Goal: Task Accomplishment & Management: Manage account settings

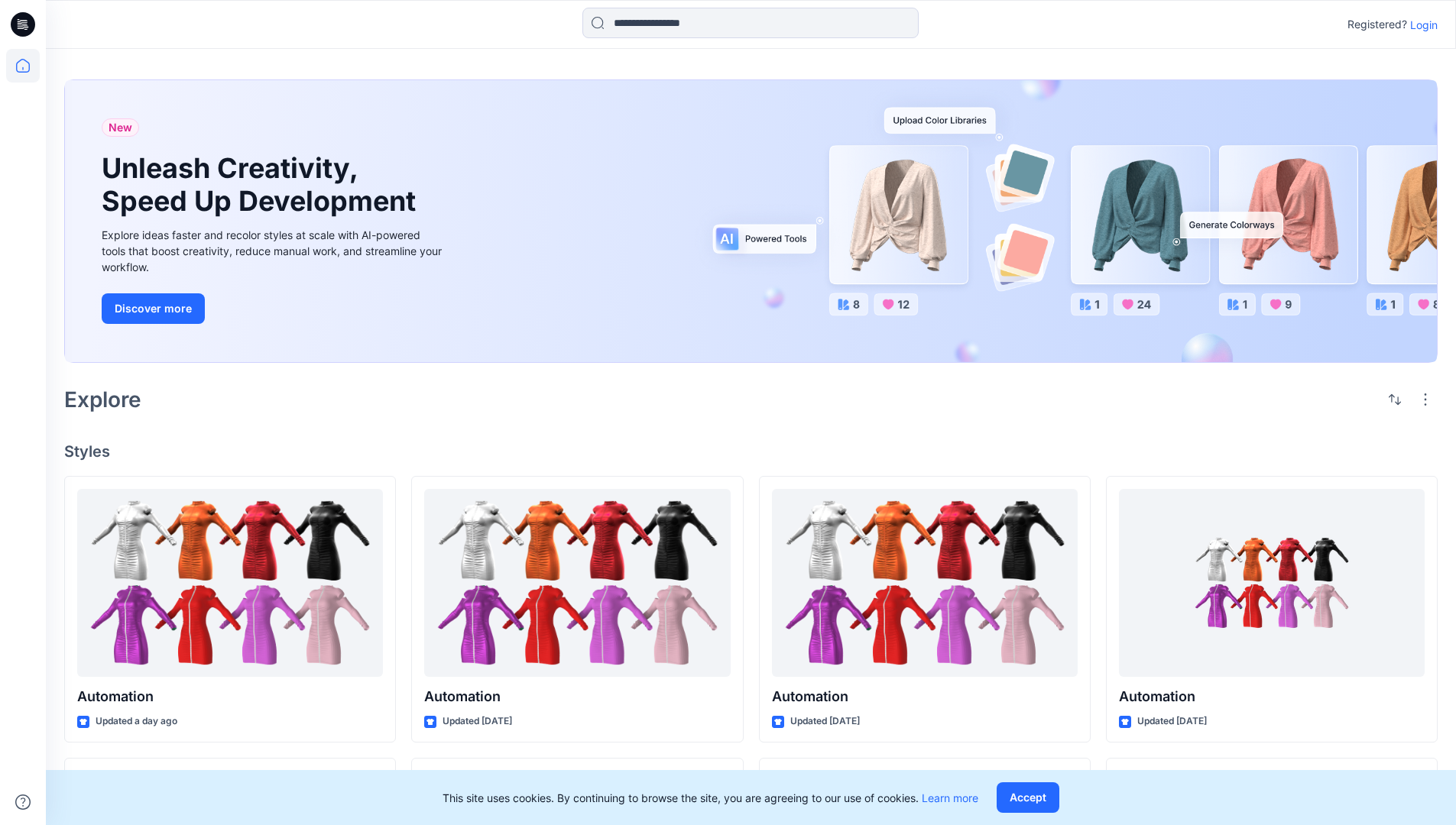
click at [1420, 24] on p "Login" at bounding box center [1424, 24] width 28 height 16
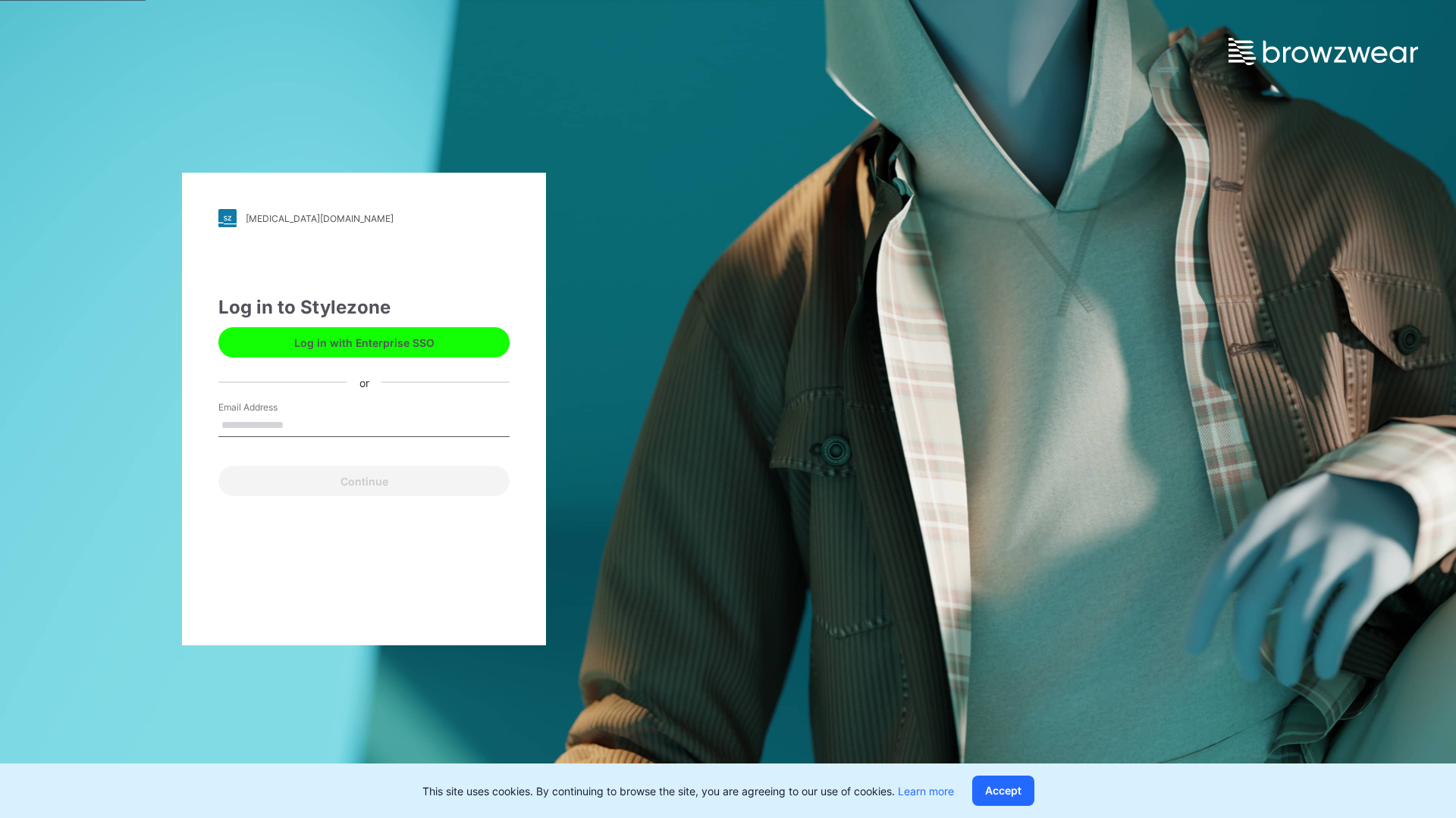
click at [300, 424] on input "Email Address" at bounding box center [364, 426] width 291 height 23
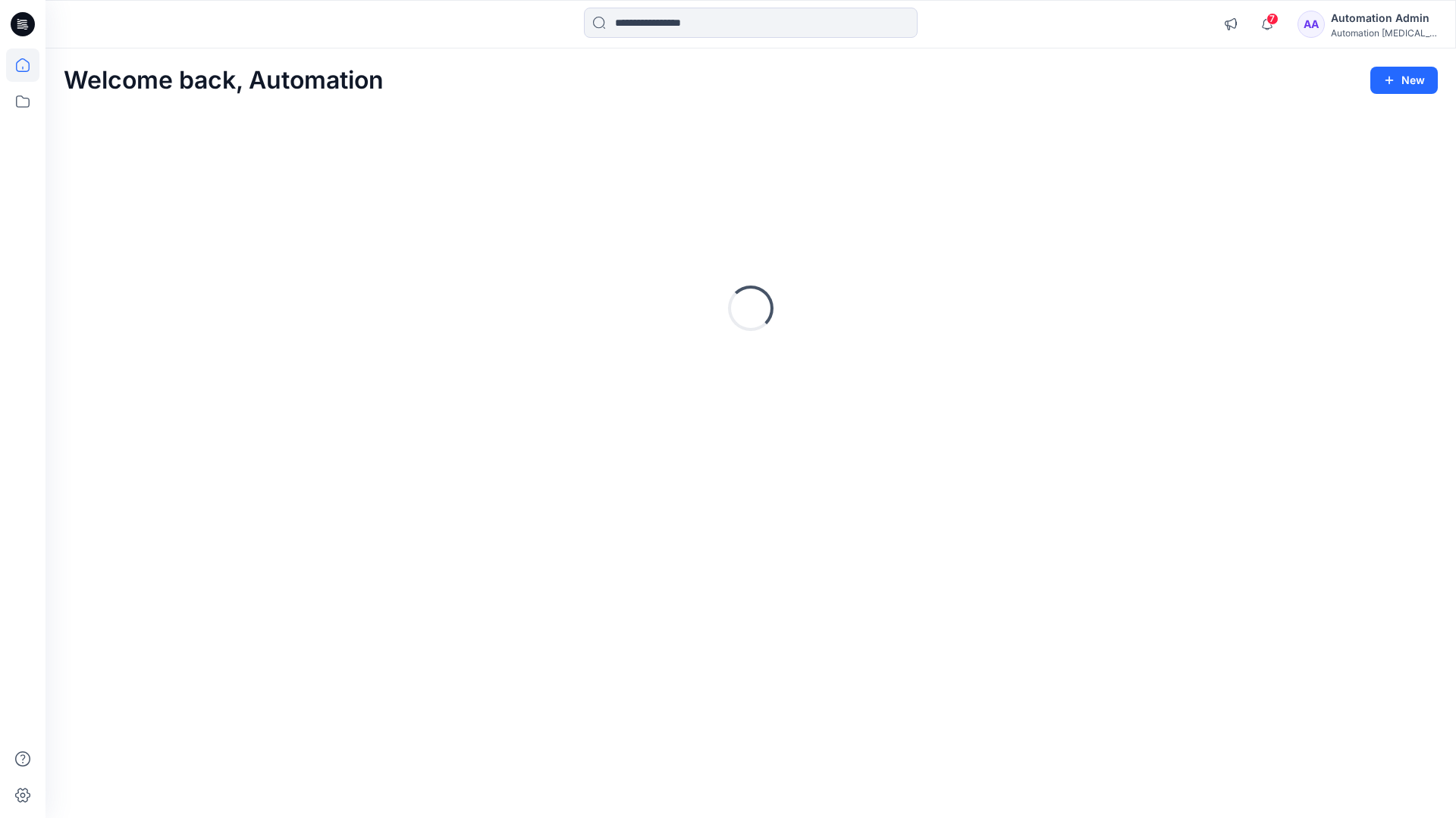
click at [28, 65] on icon at bounding box center [23, 65] width 13 height 13
click at [1366, 30] on div "Automation testim..." at bounding box center [1383, 33] width 106 height 12
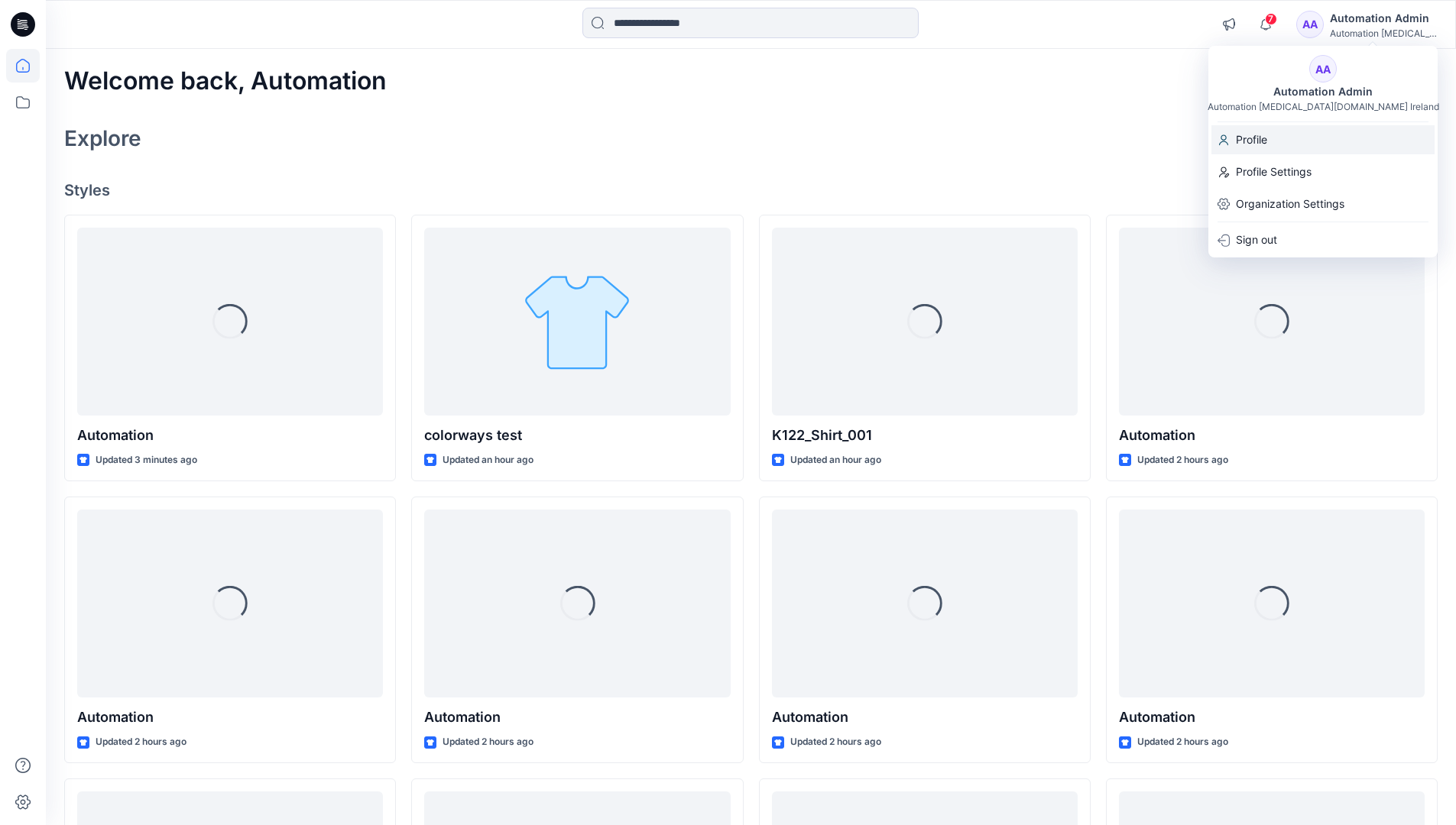
click at [1290, 143] on div "Profile" at bounding box center [1323, 140] width 224 height 29
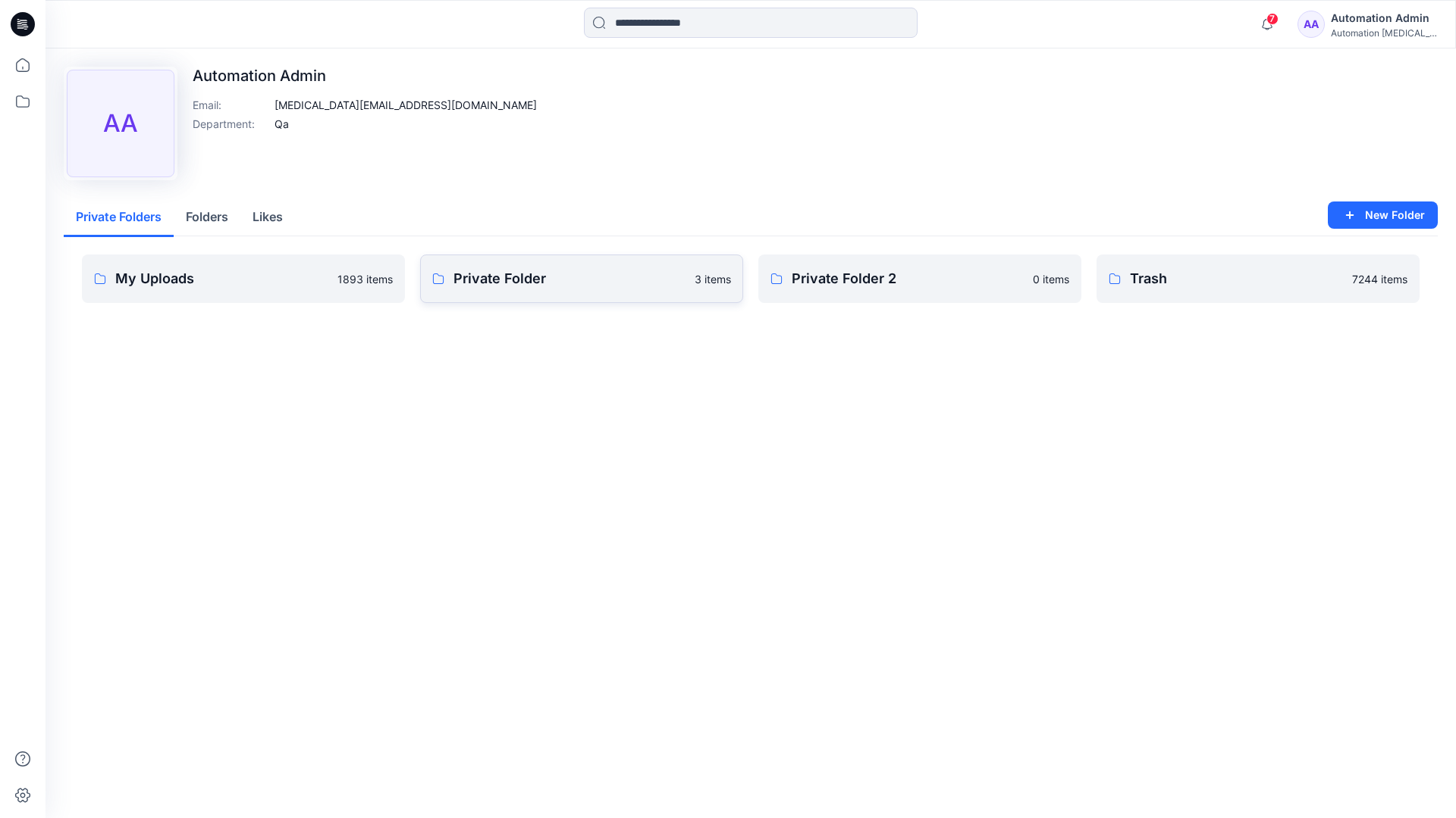
click at [507, 290] on link "Private Folder 3 items" at bounding box center [582, 279] width 323 height 49
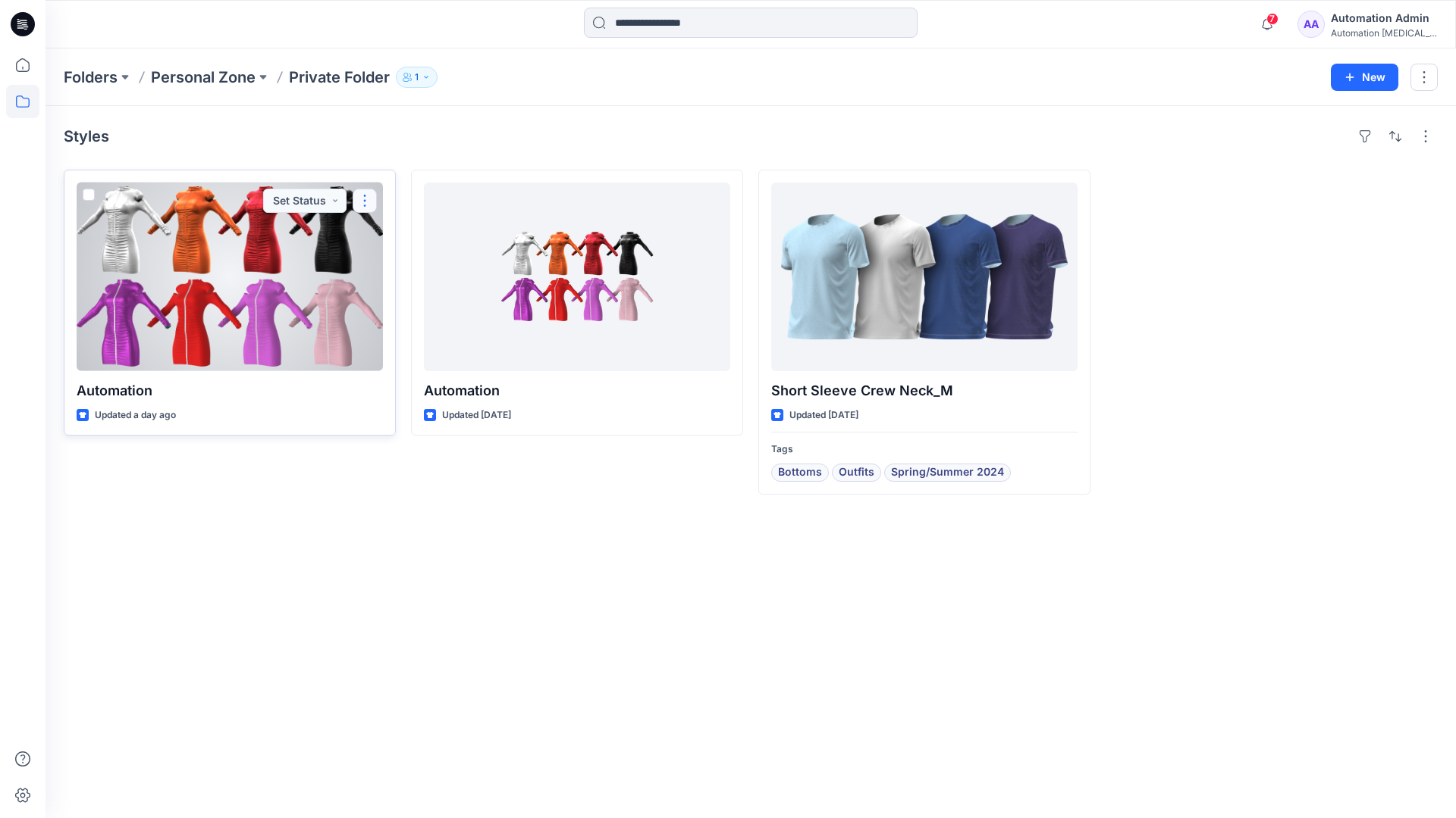
click at [362, 200] on button "button" at bounding box center [364, 201] width 24 height 24
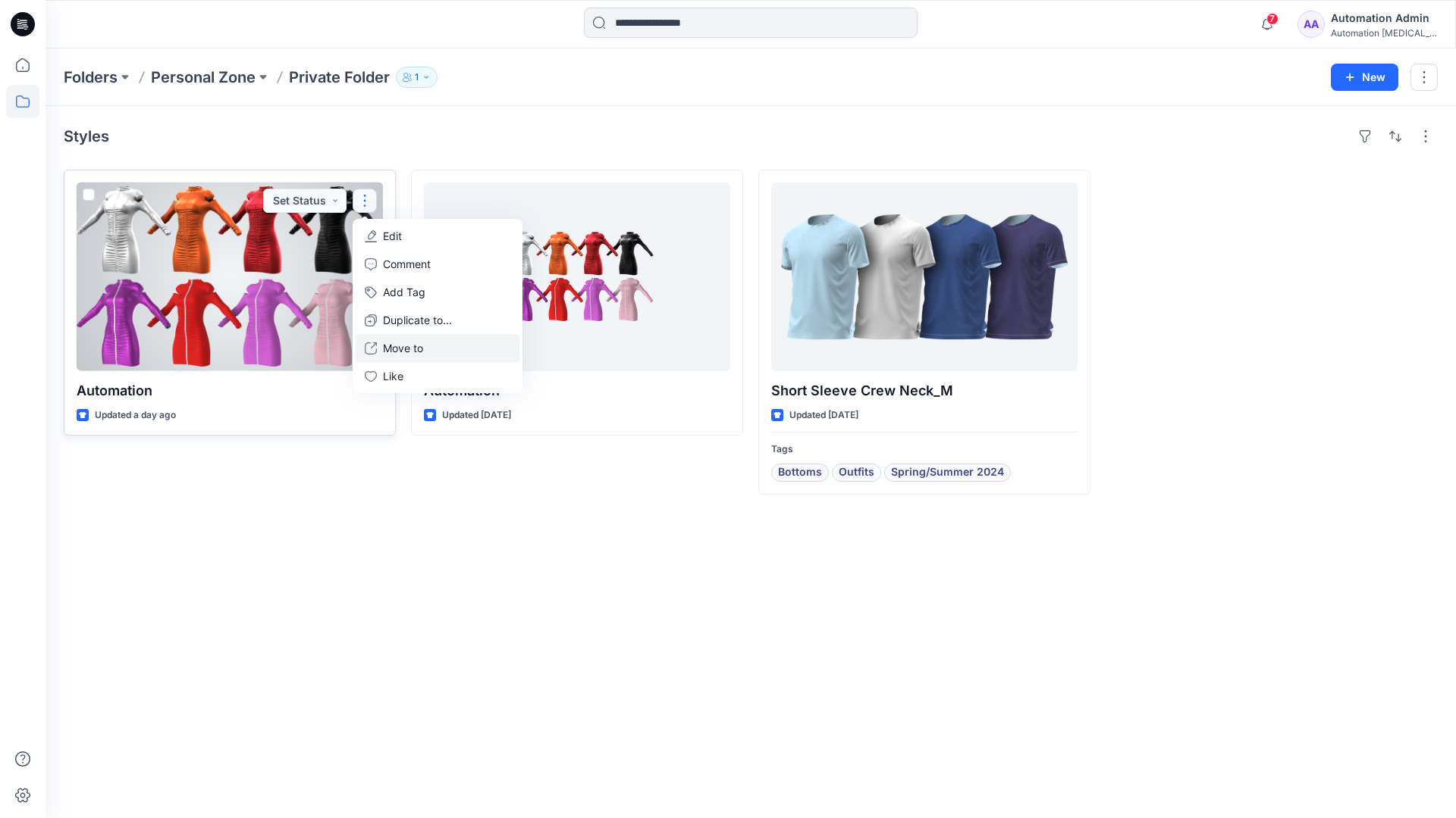
click at [391, 343] on p "Move to" at bounding box center [403, 348] width 40 height 16
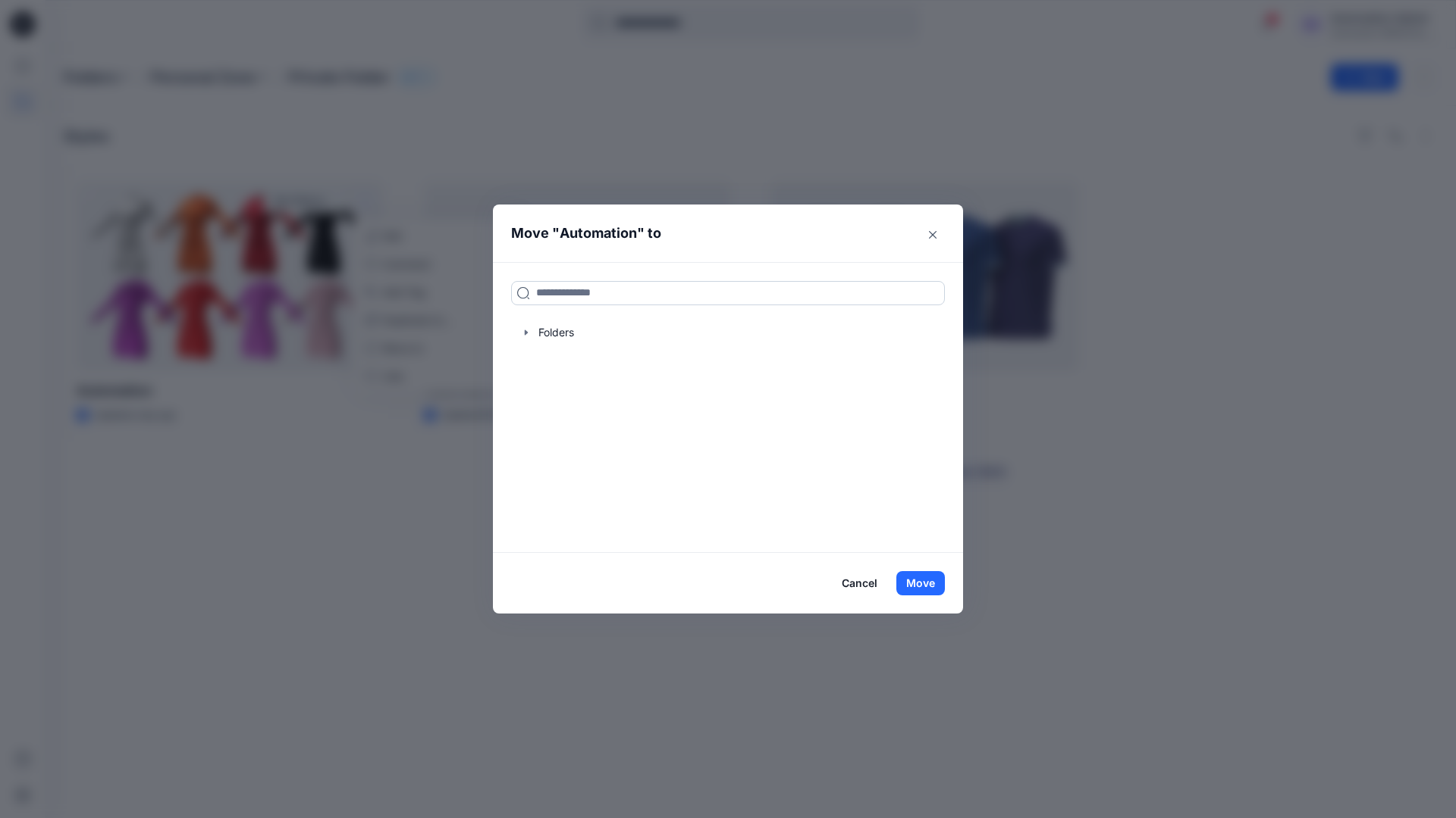
click at [669, 286] on input at bounding box center [728, 293] width 433 height 24
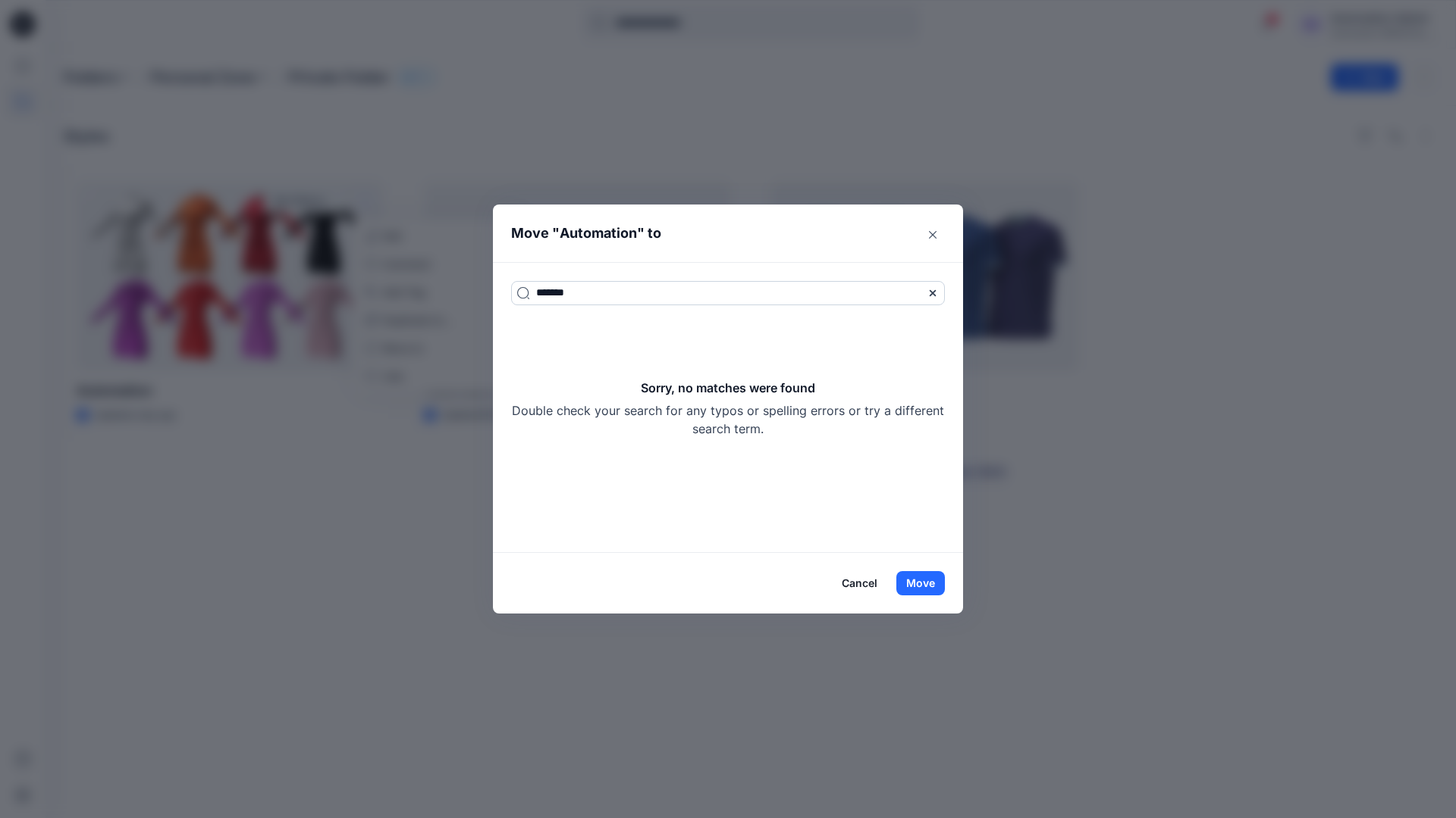
type input "*******"
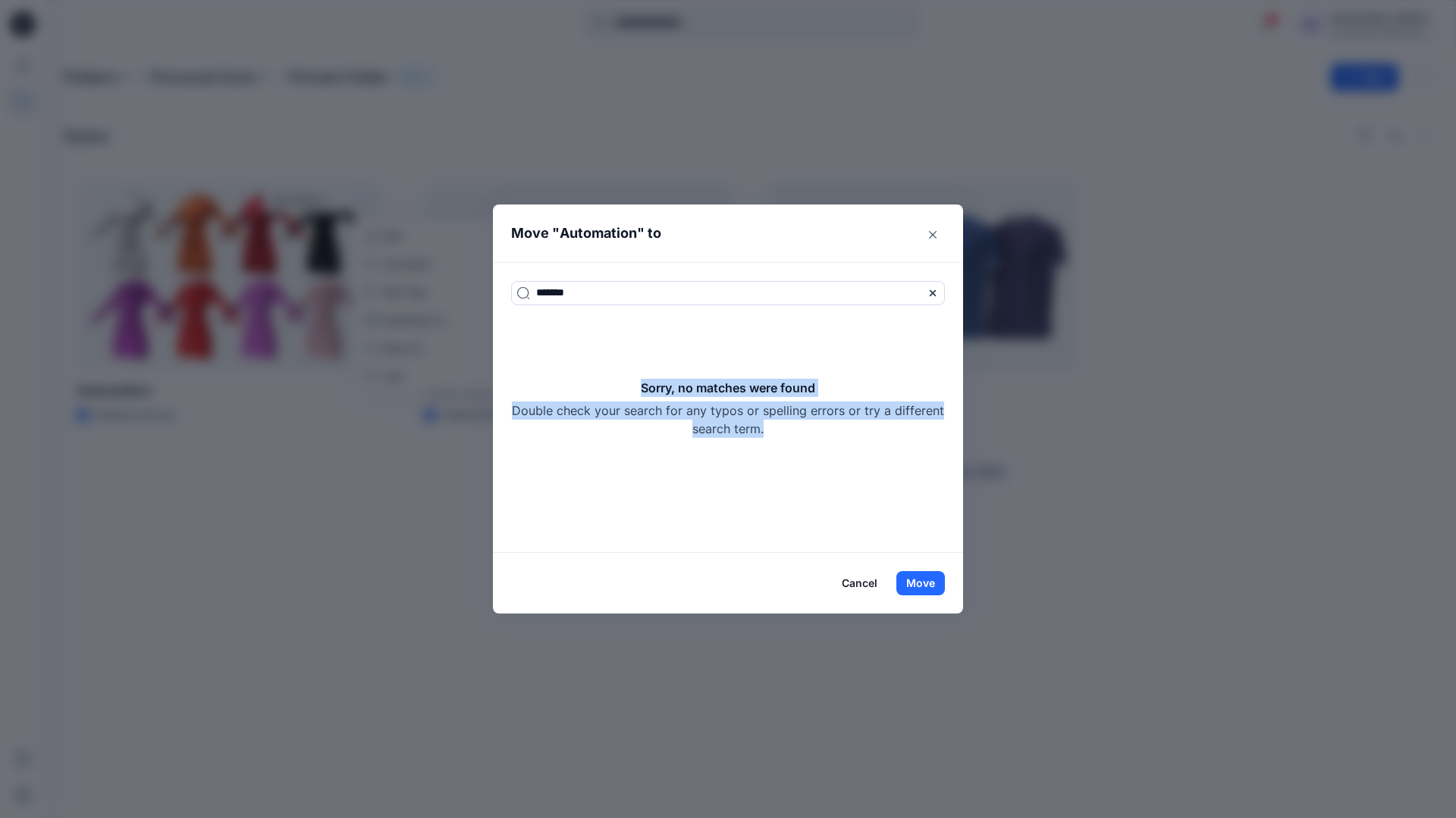
drag, startPoint x: 669, startPoint y: 286, endPoint x: 787, endPoint y: 427, distance: 183.9
click at [787, 427] on div "Sorry, no matches were found Double check your search for any typos or spelling…" at bounding box center [728, 408] width 433 height 59
click at [931, 582] on button "Move" at bounding box center [920, 583] width 49 height 24
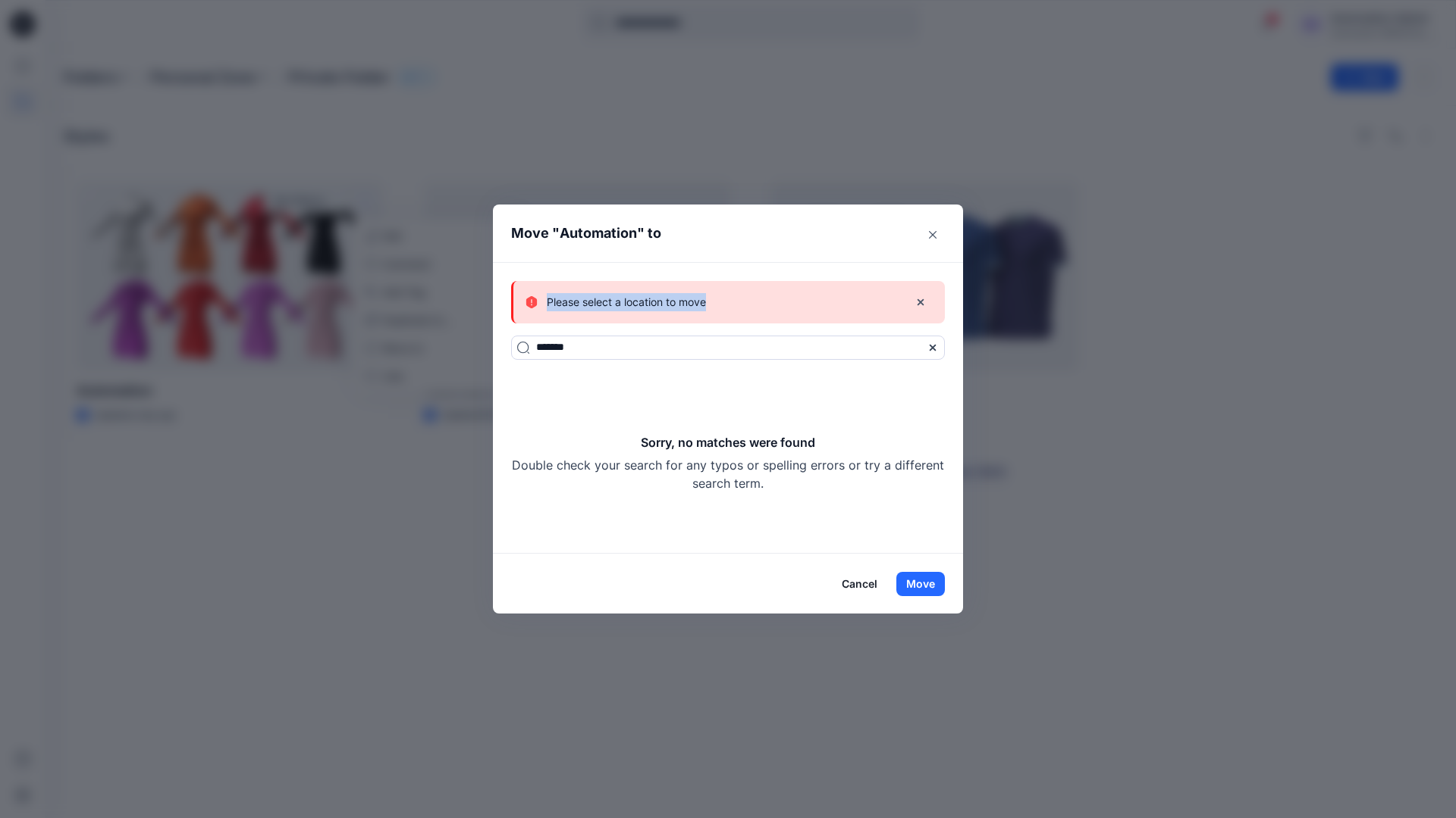
drag, startPoint x: 931, startPoint y: 582, endPoint x: 706, endPoint y: 303, distance: 358.4
click at [706, 303] on div "Please select a location to move" at bounding box center [710, 303] width 371 height 18
click at [864, 582] on button "Cancel" at bounding box center [859, 584] width 55 height 24
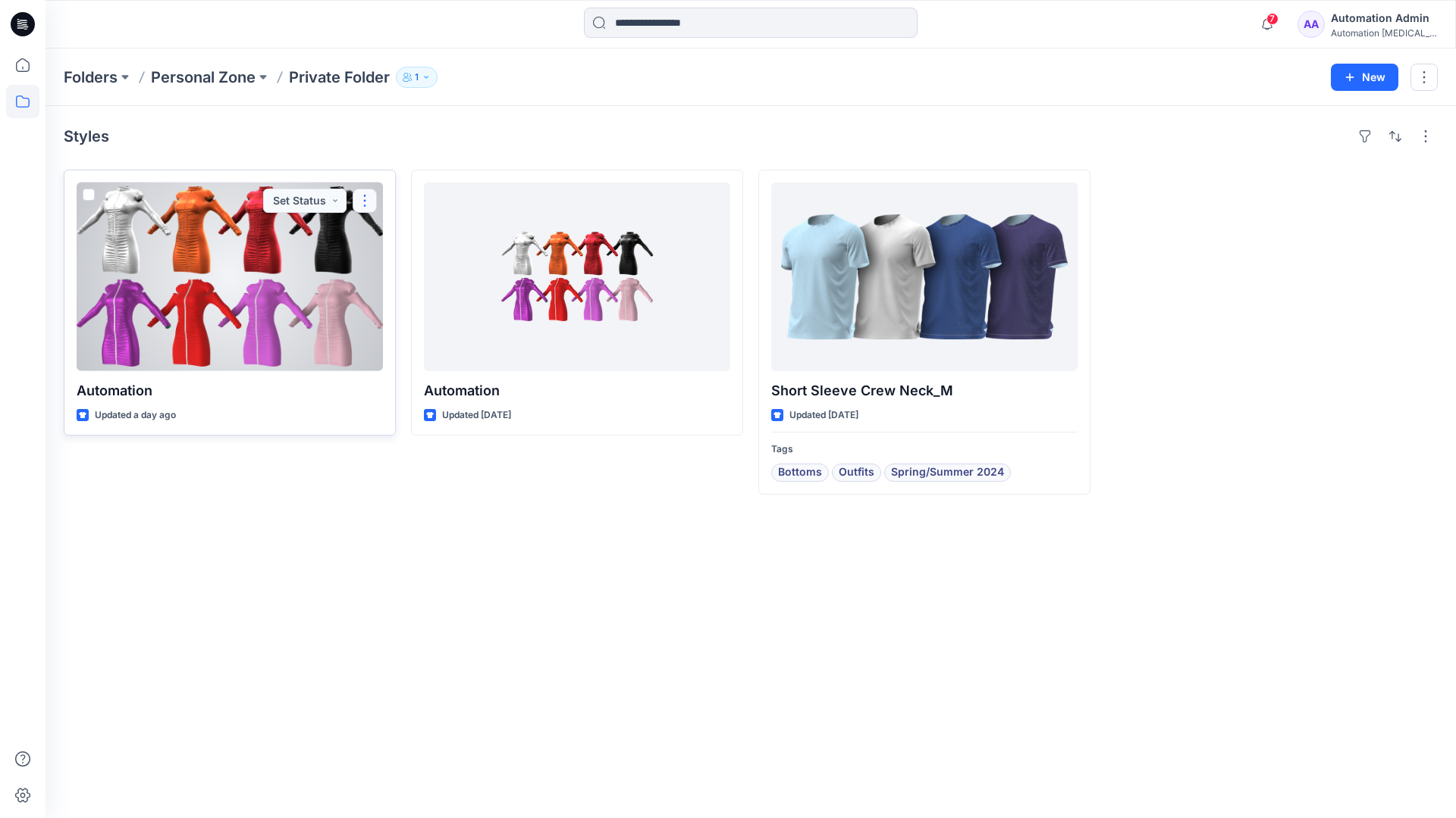
click at [366, 200] on button "button" at bounding box center [364, 201] width 24 height 24
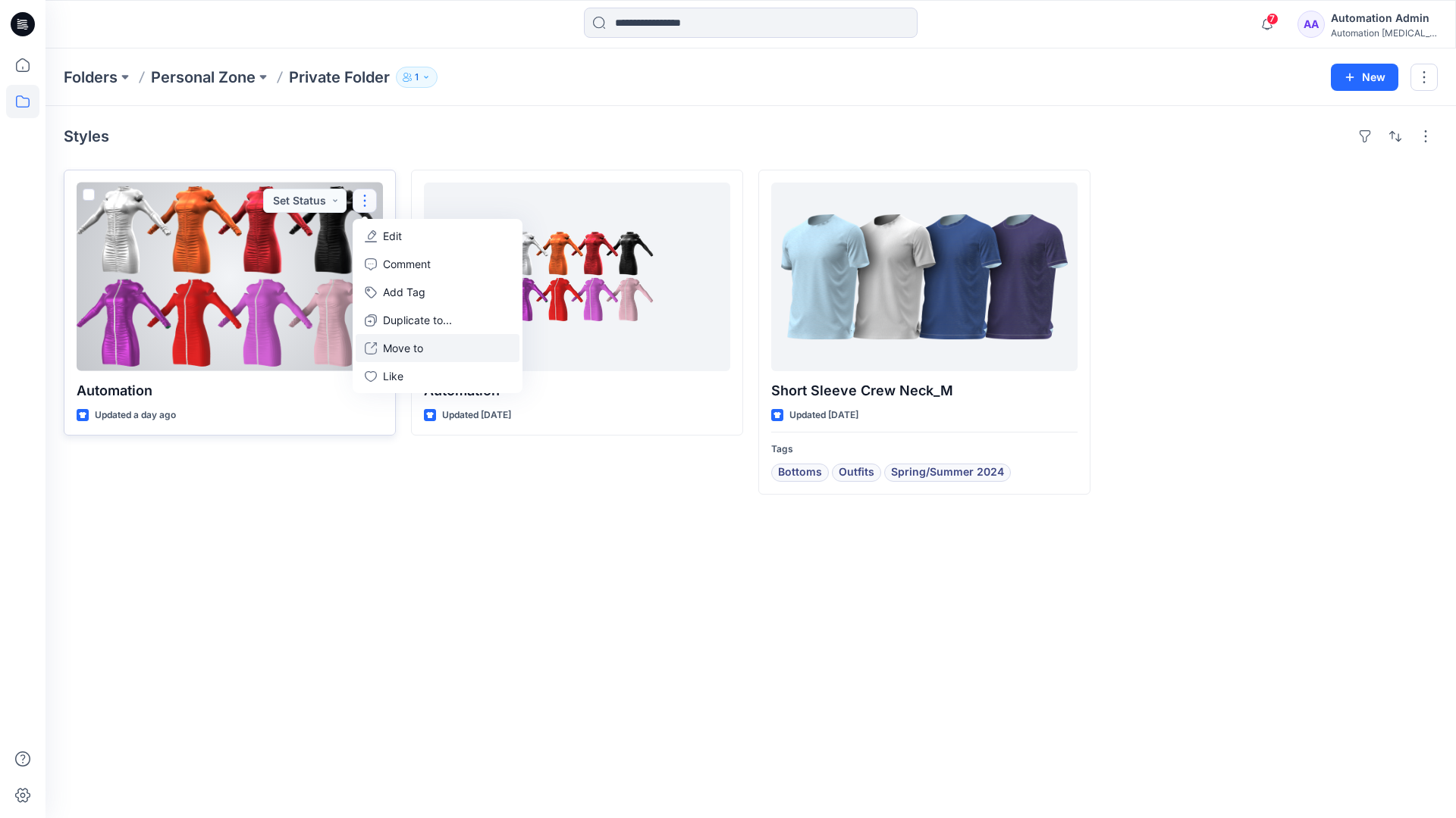
click at [411, 345] on p "Move to" at bounding box center [403, 348] width 40 height 16
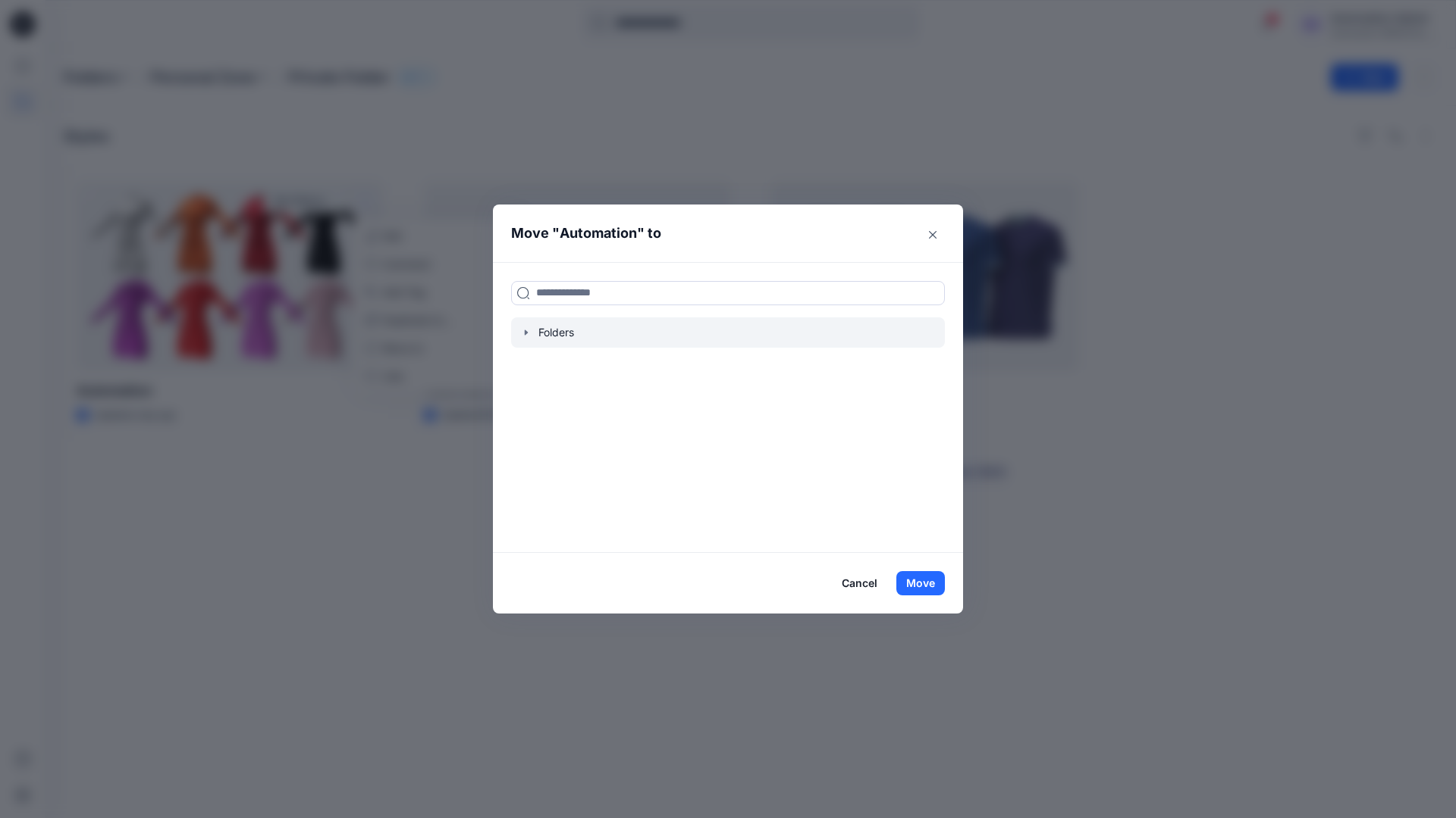
click at [528, 335] on icon "button" at bounding box center [526, 332] width 12 height 12
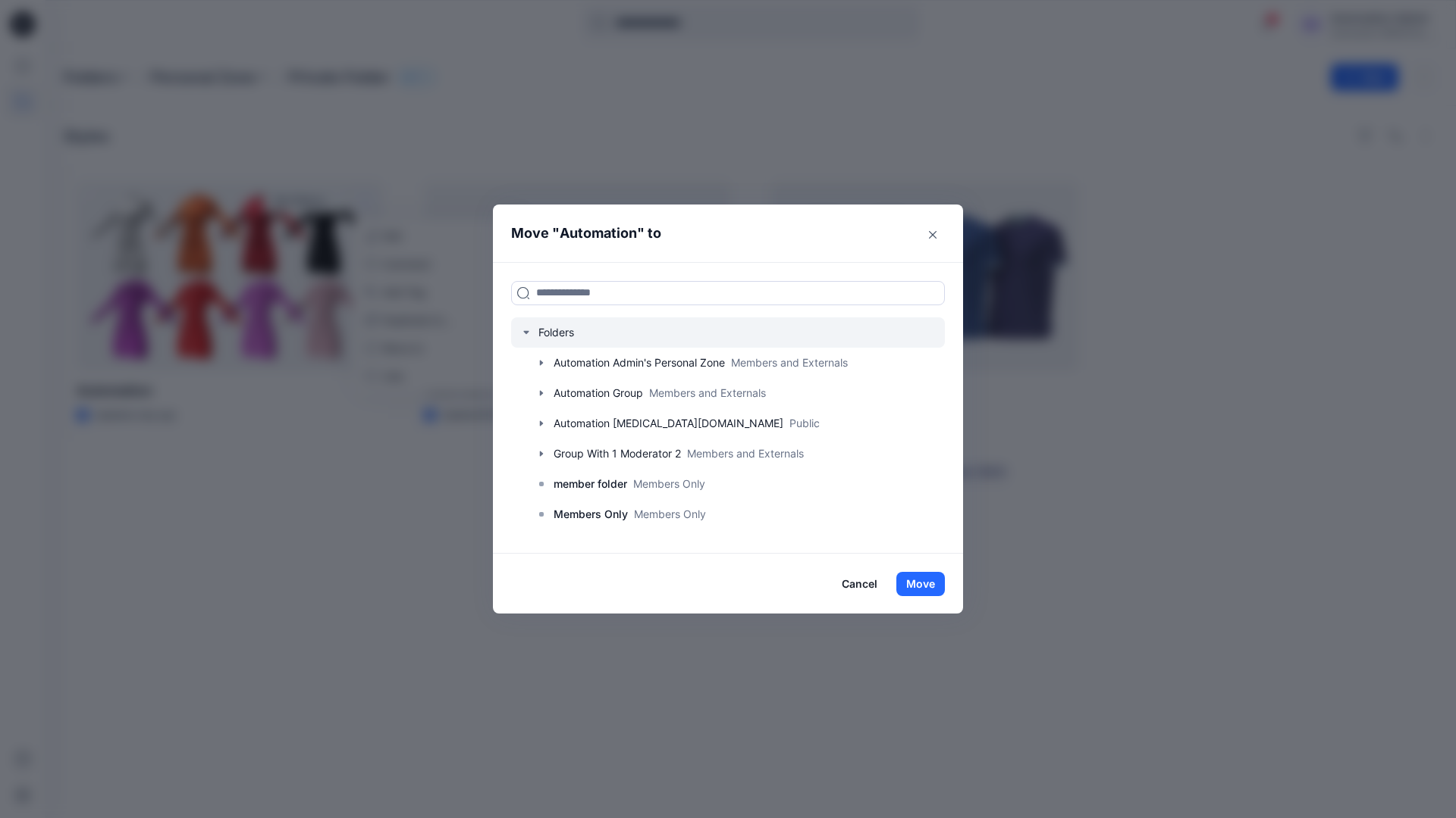
scroll to position [119, 0]
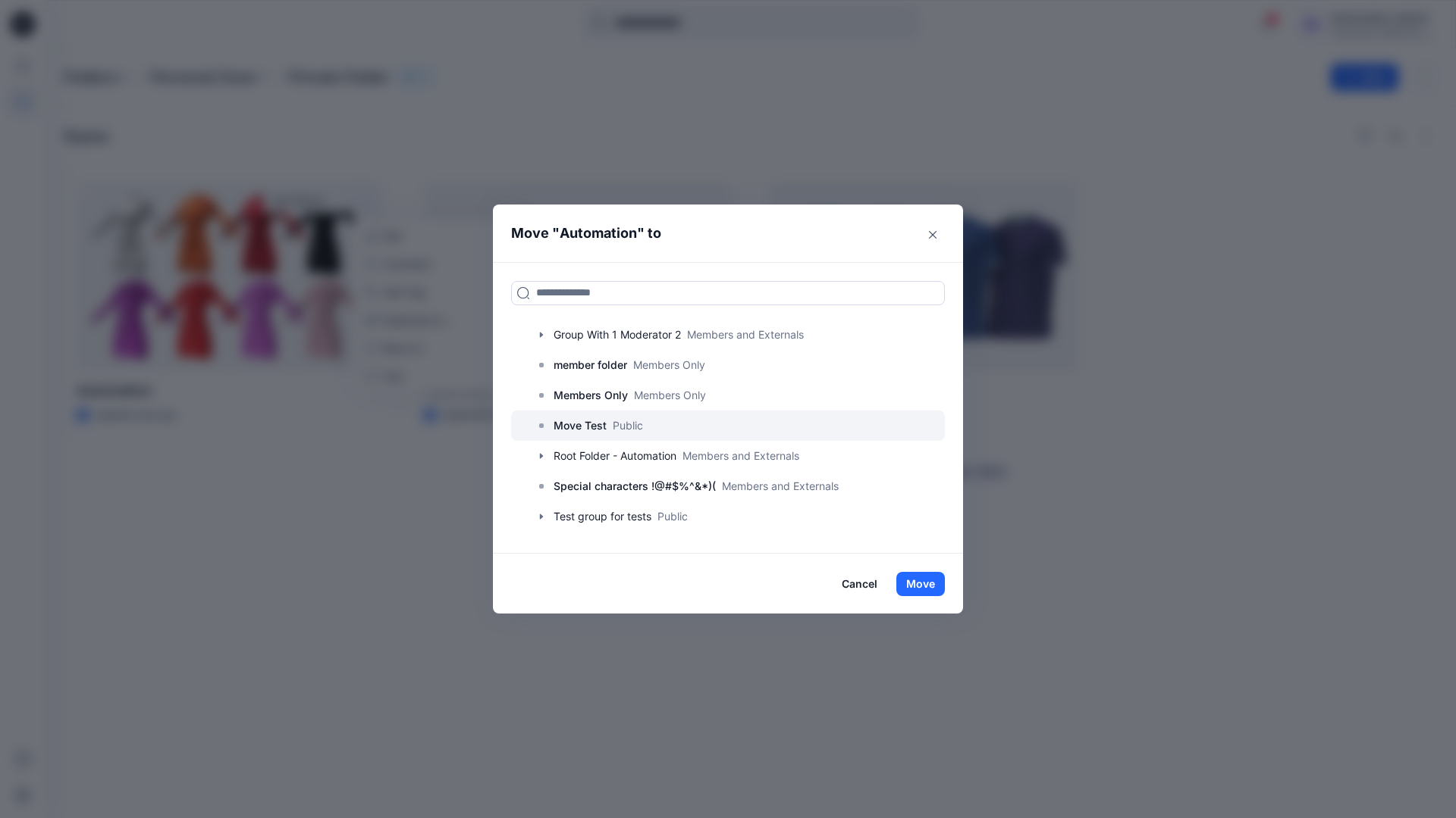
click at [588, 424] on p "Move Test" at bounding box center [579, 426] width 53 height 18
click at [924, 584] on button "Move" at bounding box center [920, 584] width 49 height 24
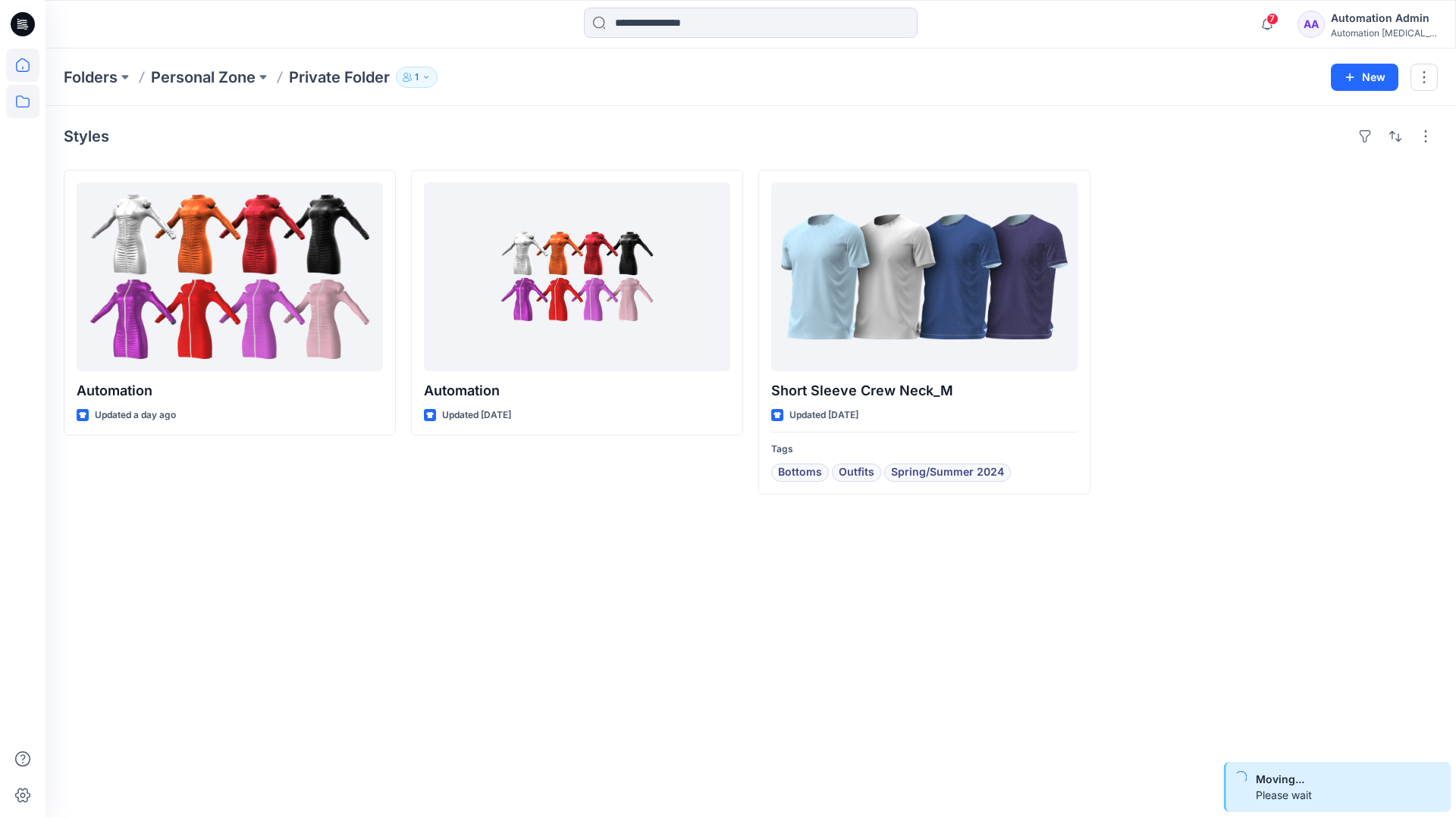
click at [24, 62] on icon at bounding box center [23, 65] width 33 height 33
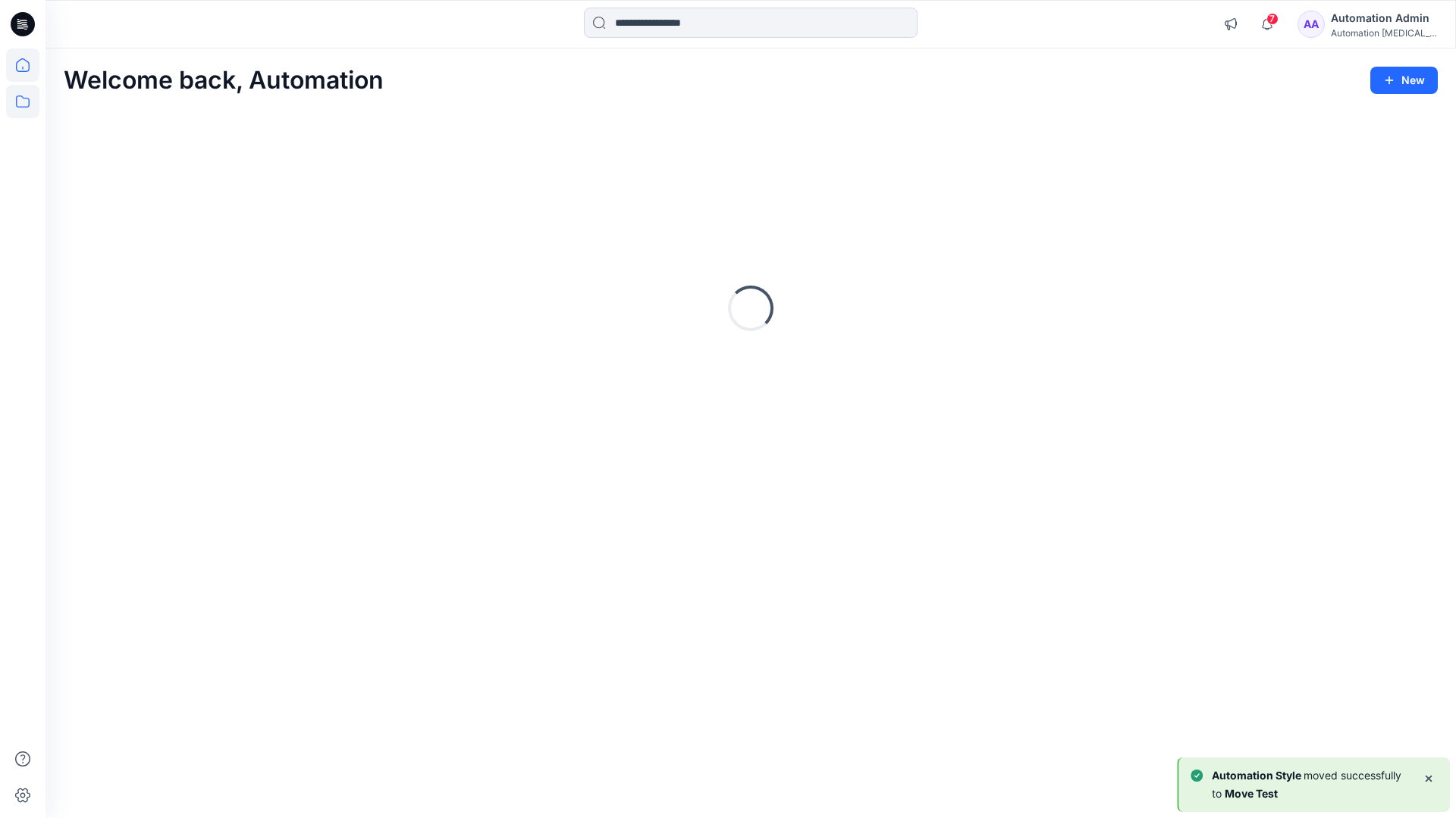
click at [25, 100] on icon at bounding box center [23, 101] width 33 height 33
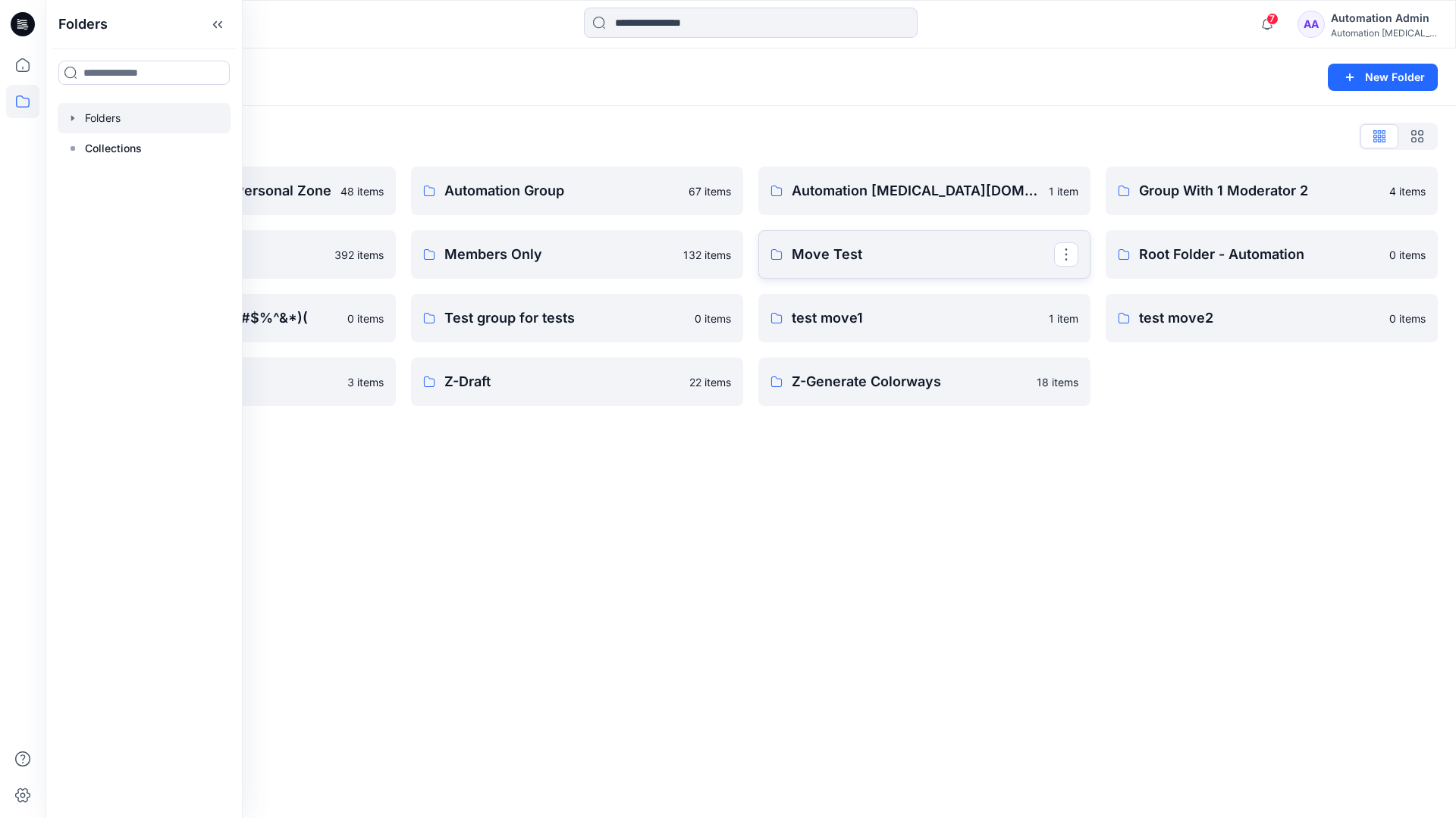
click at [1030, 270] on link "Move Test" at bounding box center [924, 254] width 332 height 49
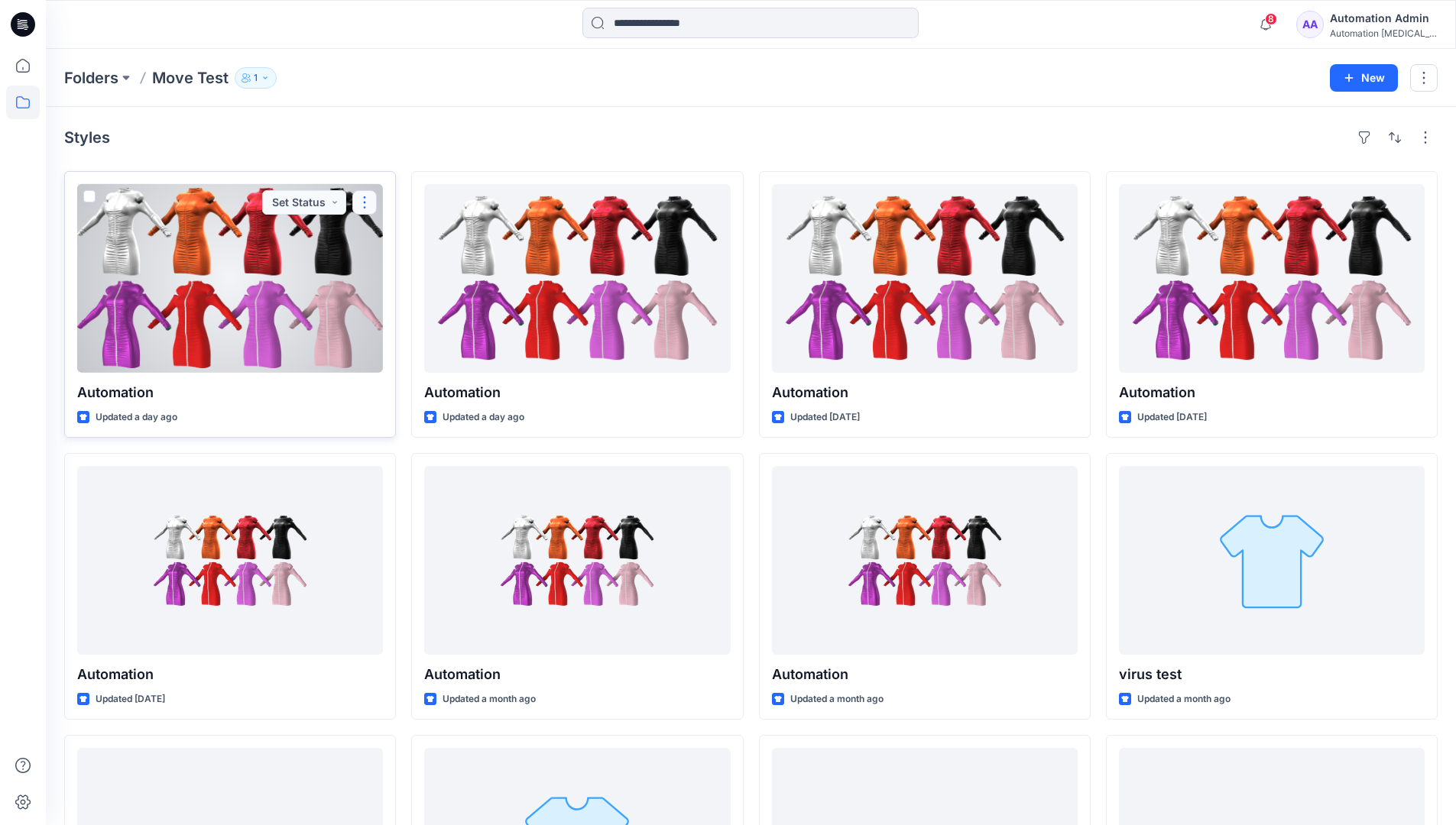
click at [364, 204] on button "button" at bounding box center [364, 202] width 24 height 24
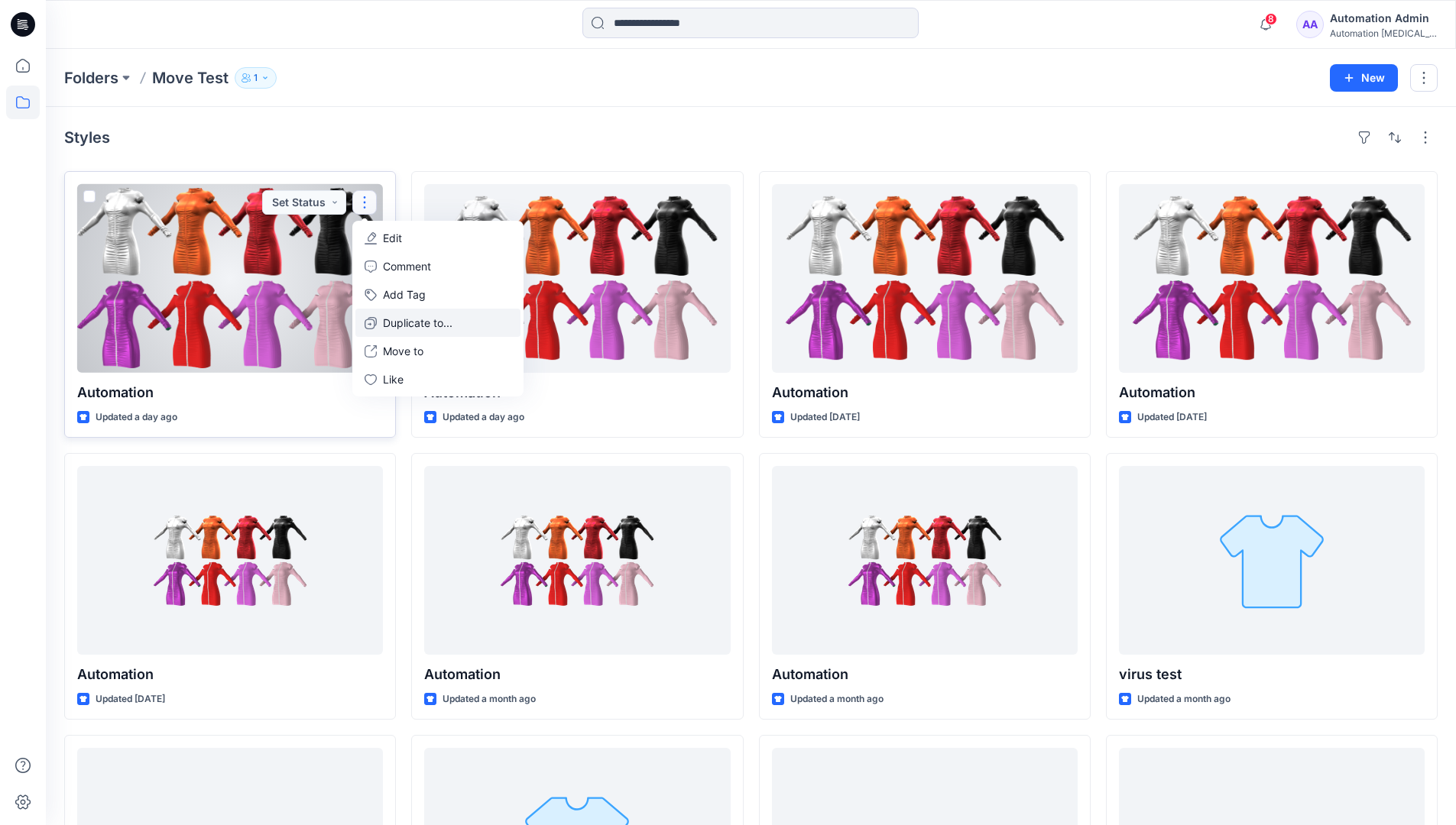
click at [394, 315] on p "Duplicate to..." at bounding box center [418, 322] width 69 height 16
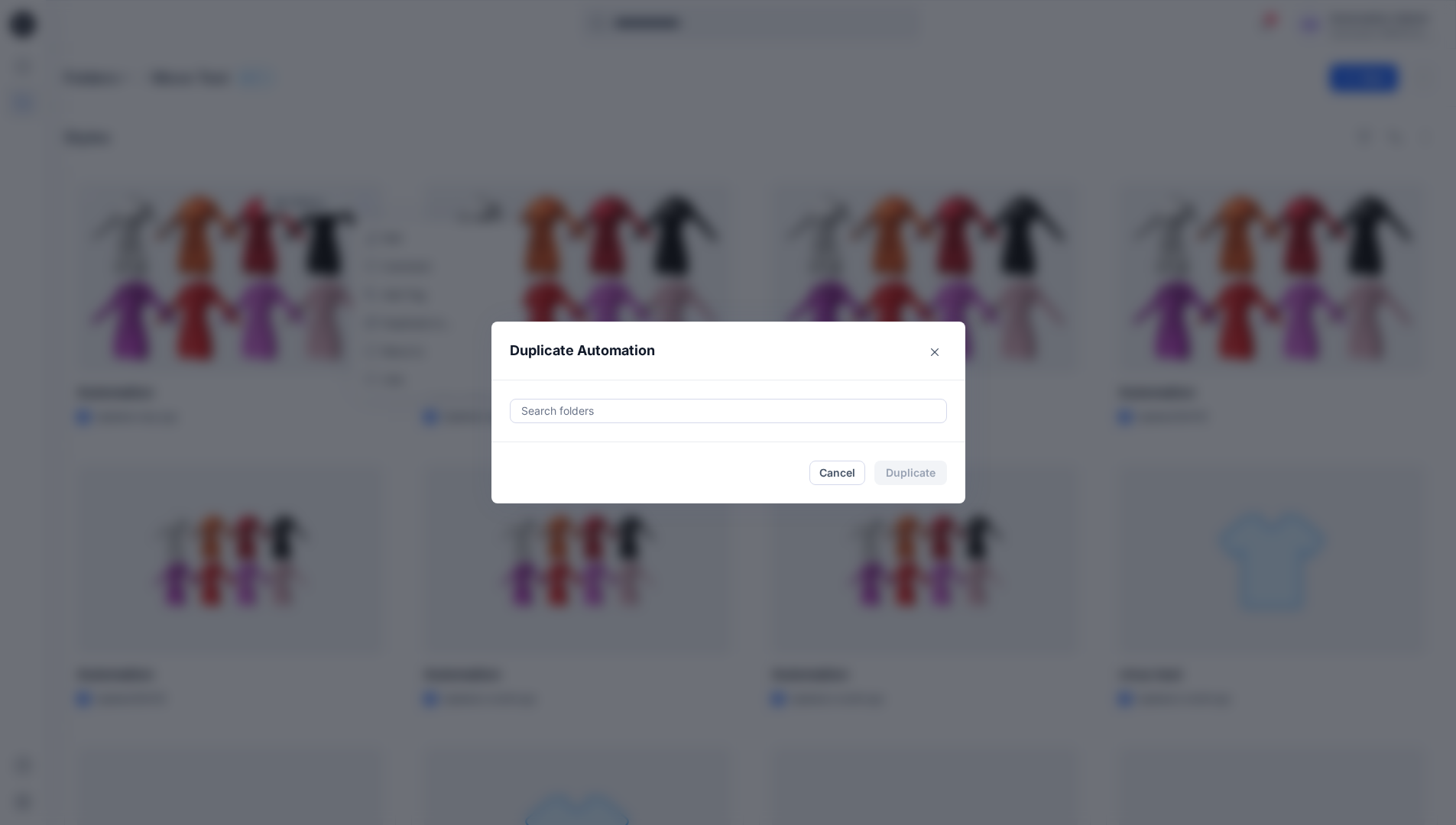
click at [569, 403] on div at bounding box center [728, 412] width 418 height 19
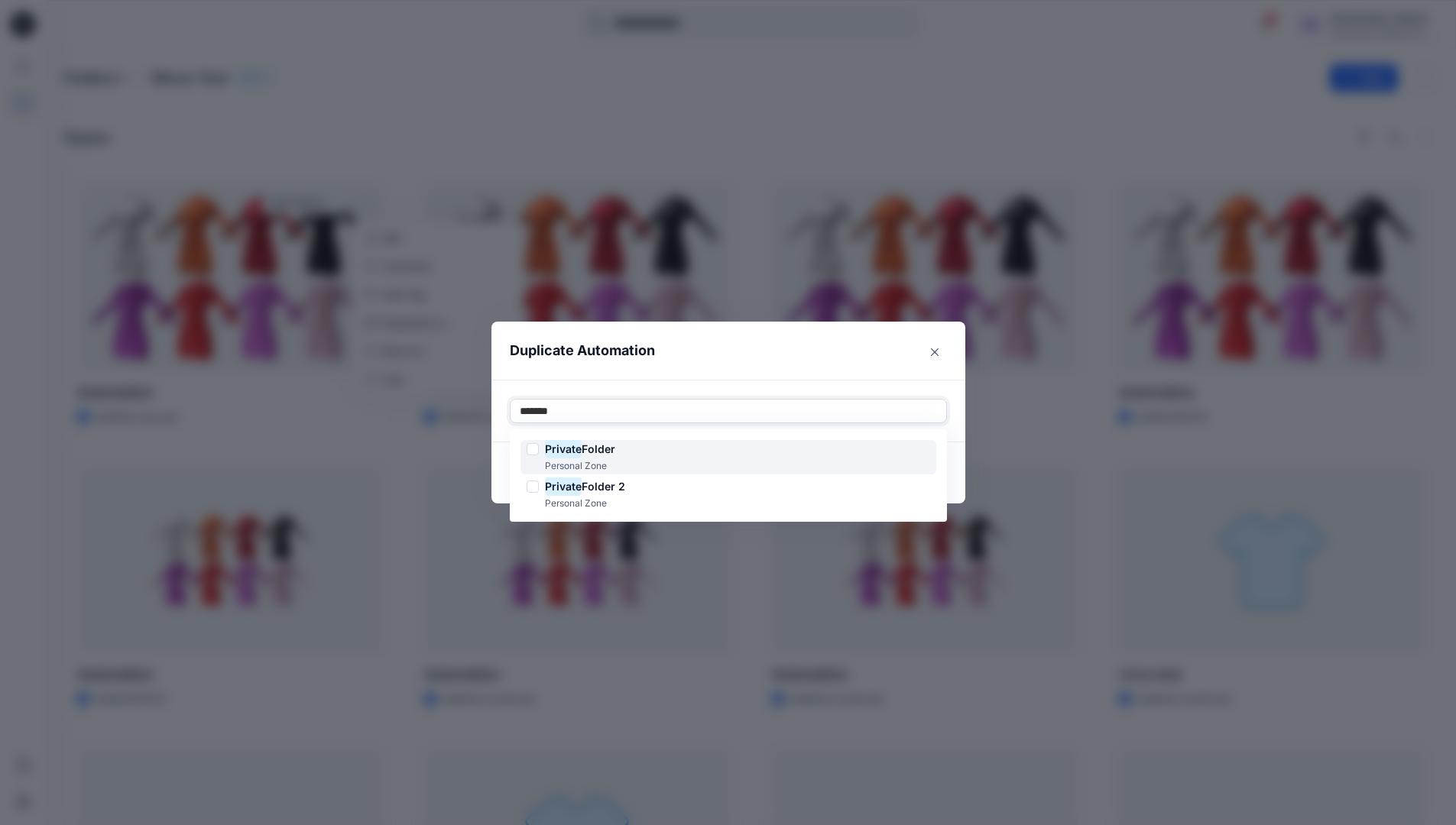
click at [601, 445] on span "Folder" at bounding box center [598, 449] width 34 height 13
type input "*******"
click at [727, 365] on header "Duplicate Automation" at bounding box center [713, 350] width 443 height 58
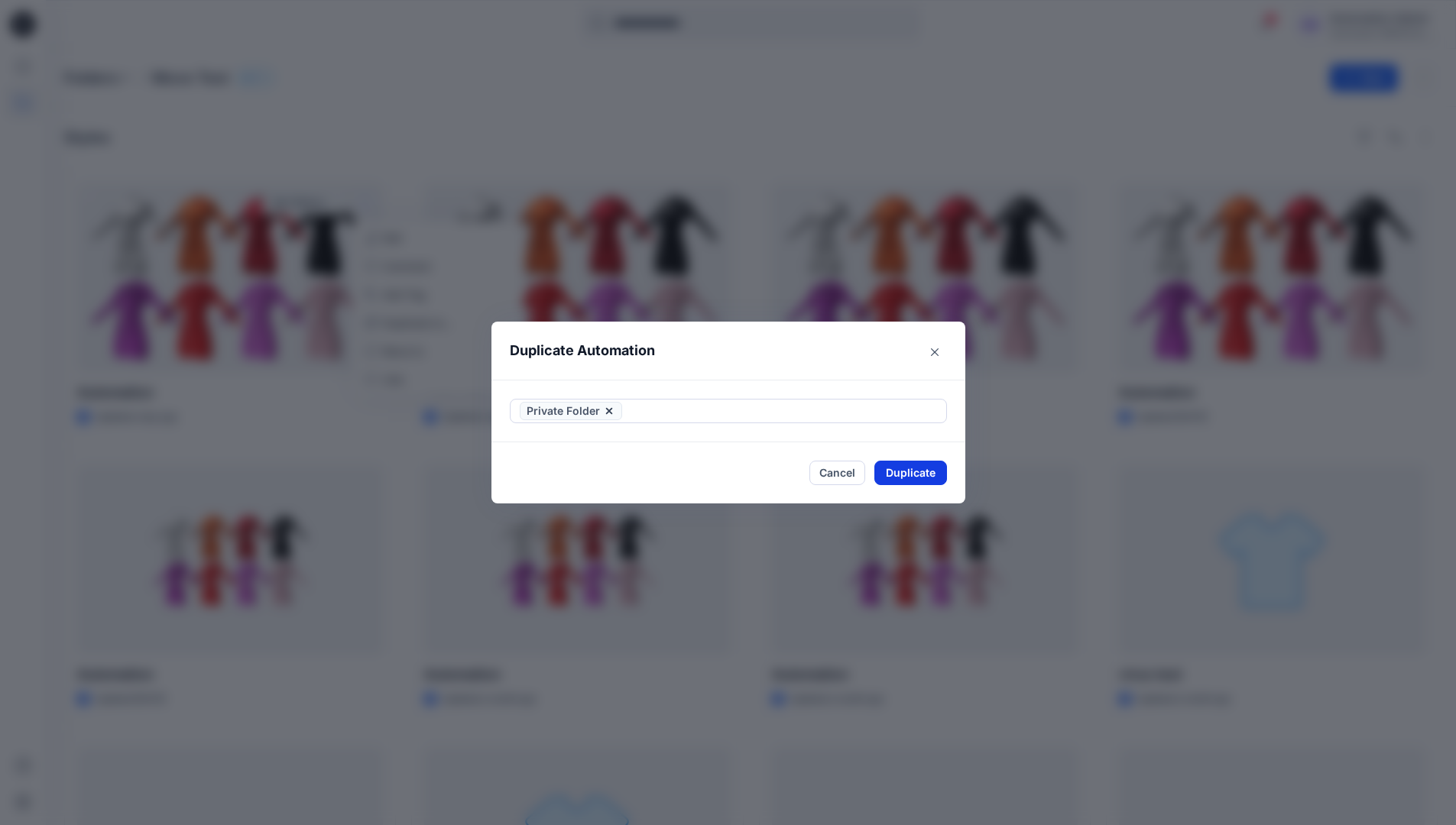
click at [927, 466] on button "Duplicate" at bounding box center [910, 472] width 73 height 24
click at [933, 472] on button "Close" at bounding box center [922, 472] width 50 height 24
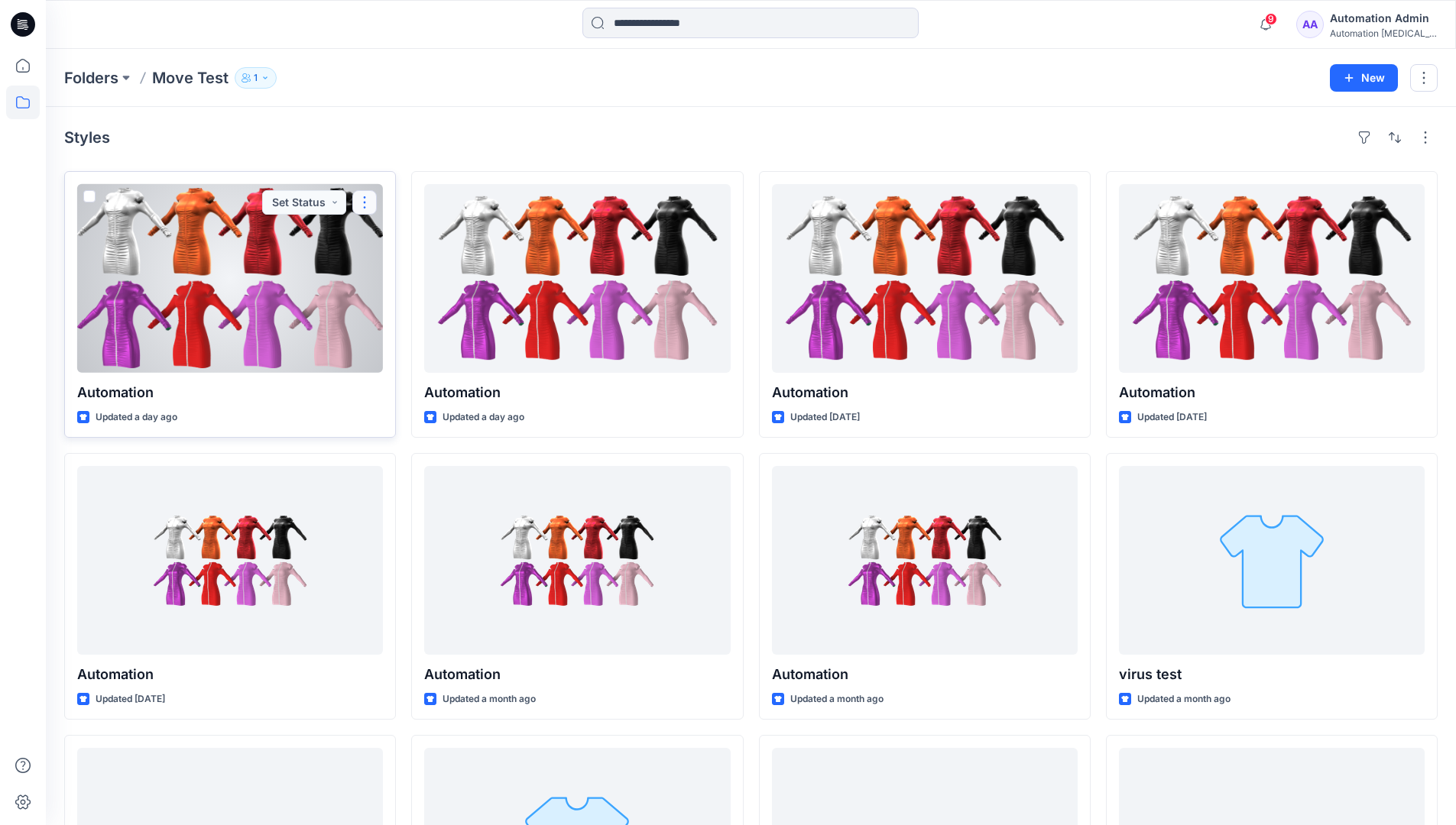
click at [364, 202] on button "button" at bounding box center [364, 202] width 24 height 24
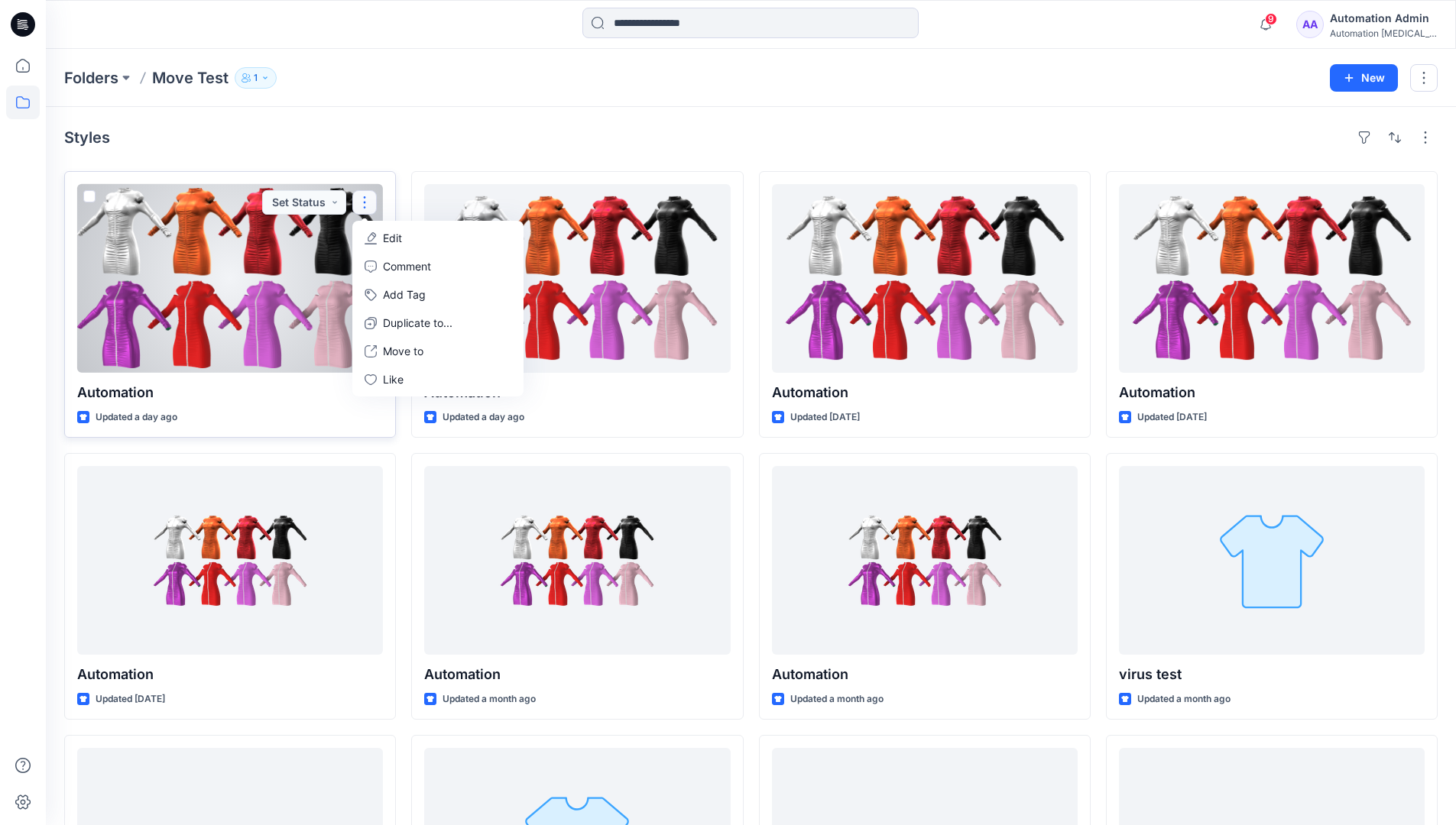
click at [386, 238] on p "Edit" at bounding box center [392, 238] width 19 height 16
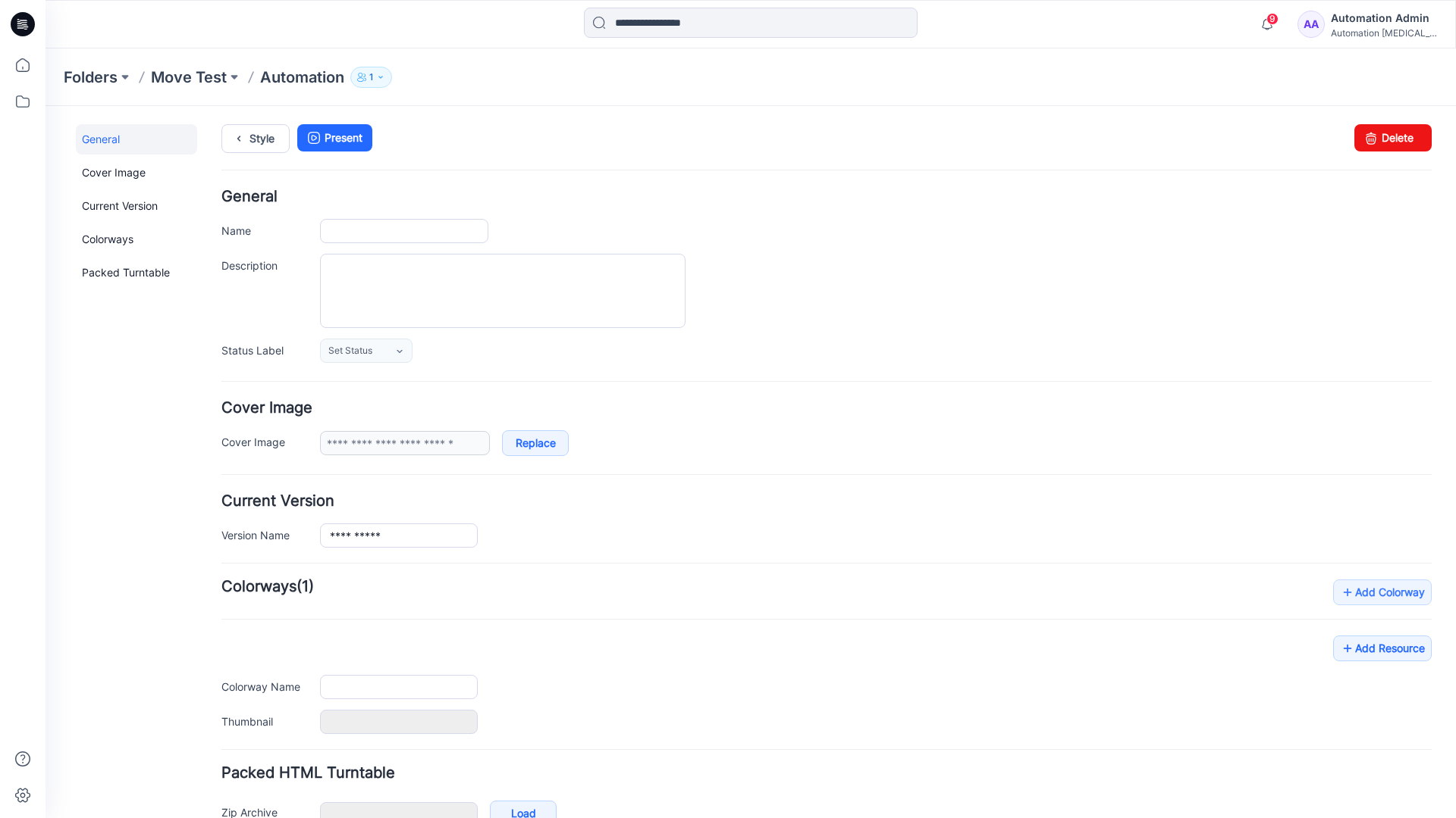
type input "**********"
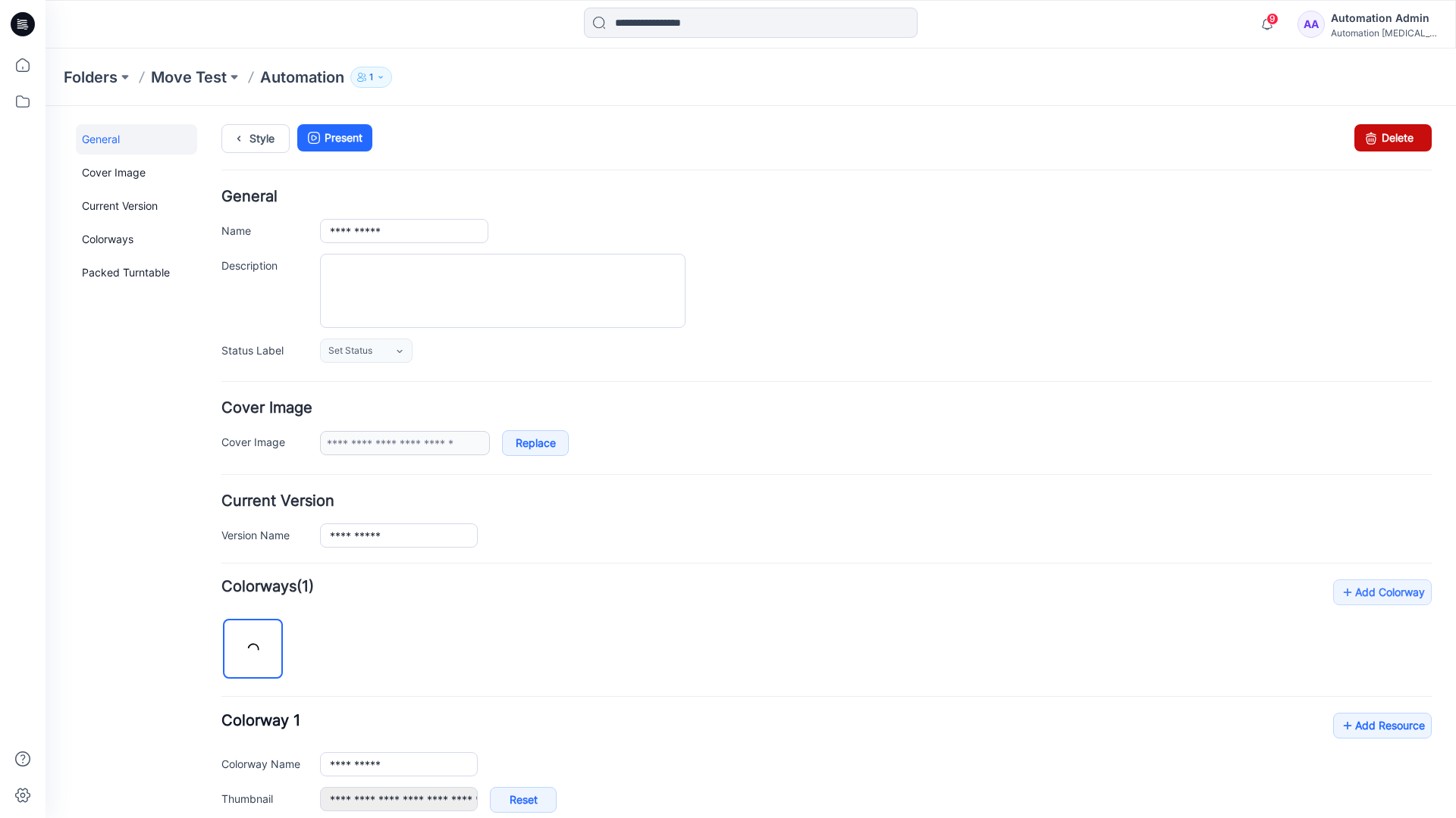
click at [1360, 141] on icon at bounding box center [1370, 138] width 21 height 28
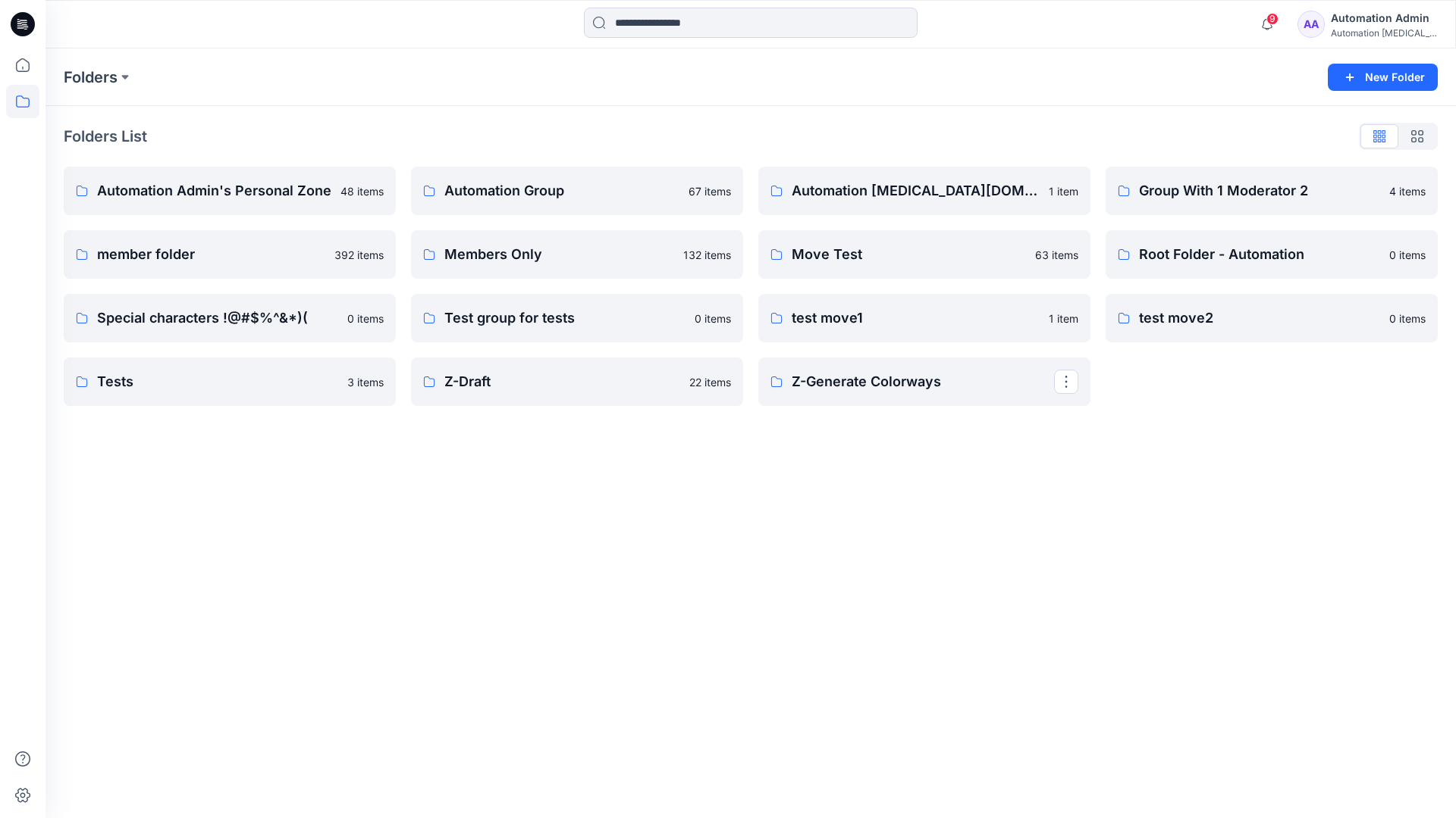
click at [1356, 21] on div "Automation Admin" at bounding box center [1383, 18] width 106 height 18
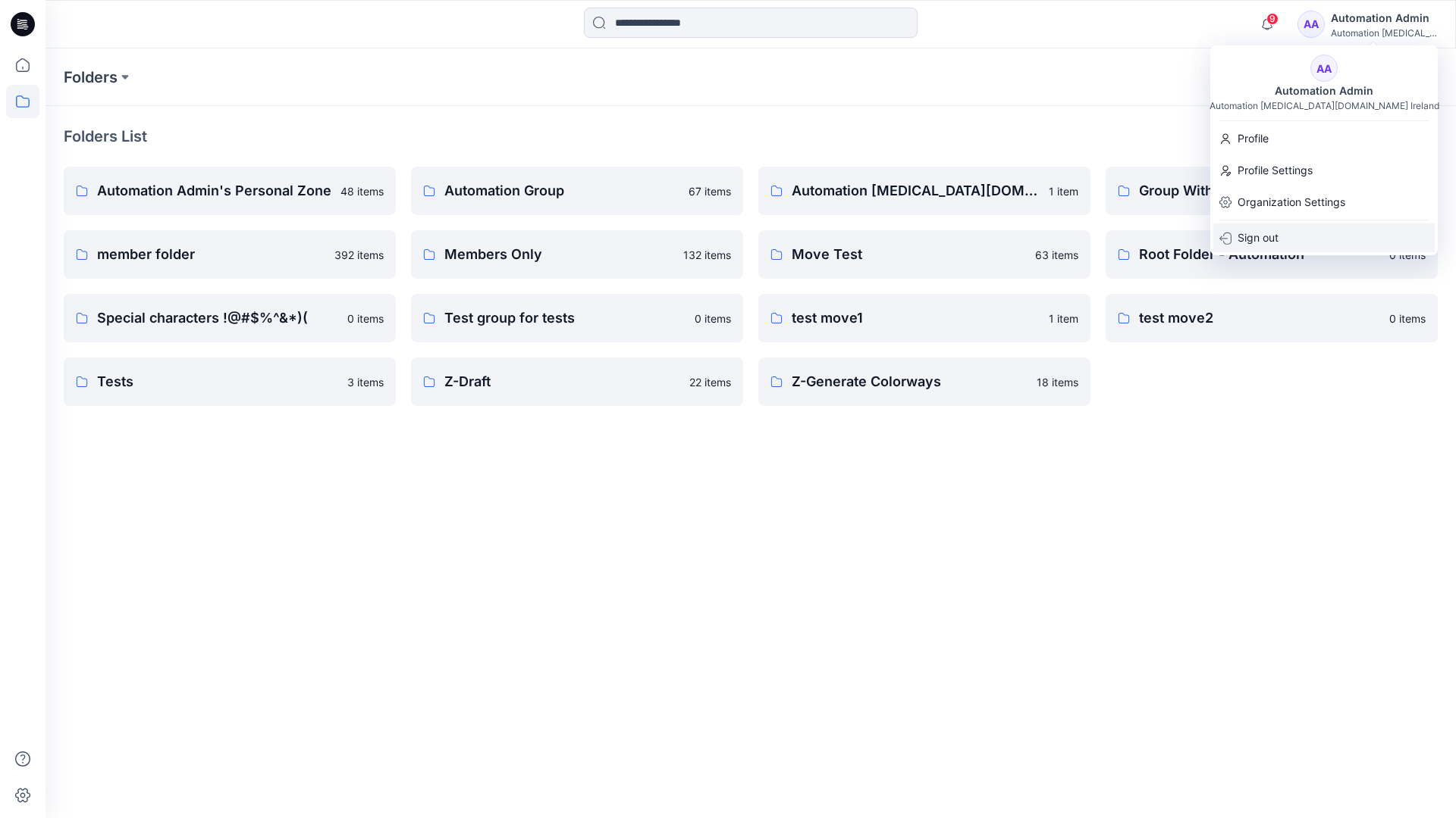
click at [1260, 233] on p "Sign out" at bounding box center [1258, 238] width 41 height 28
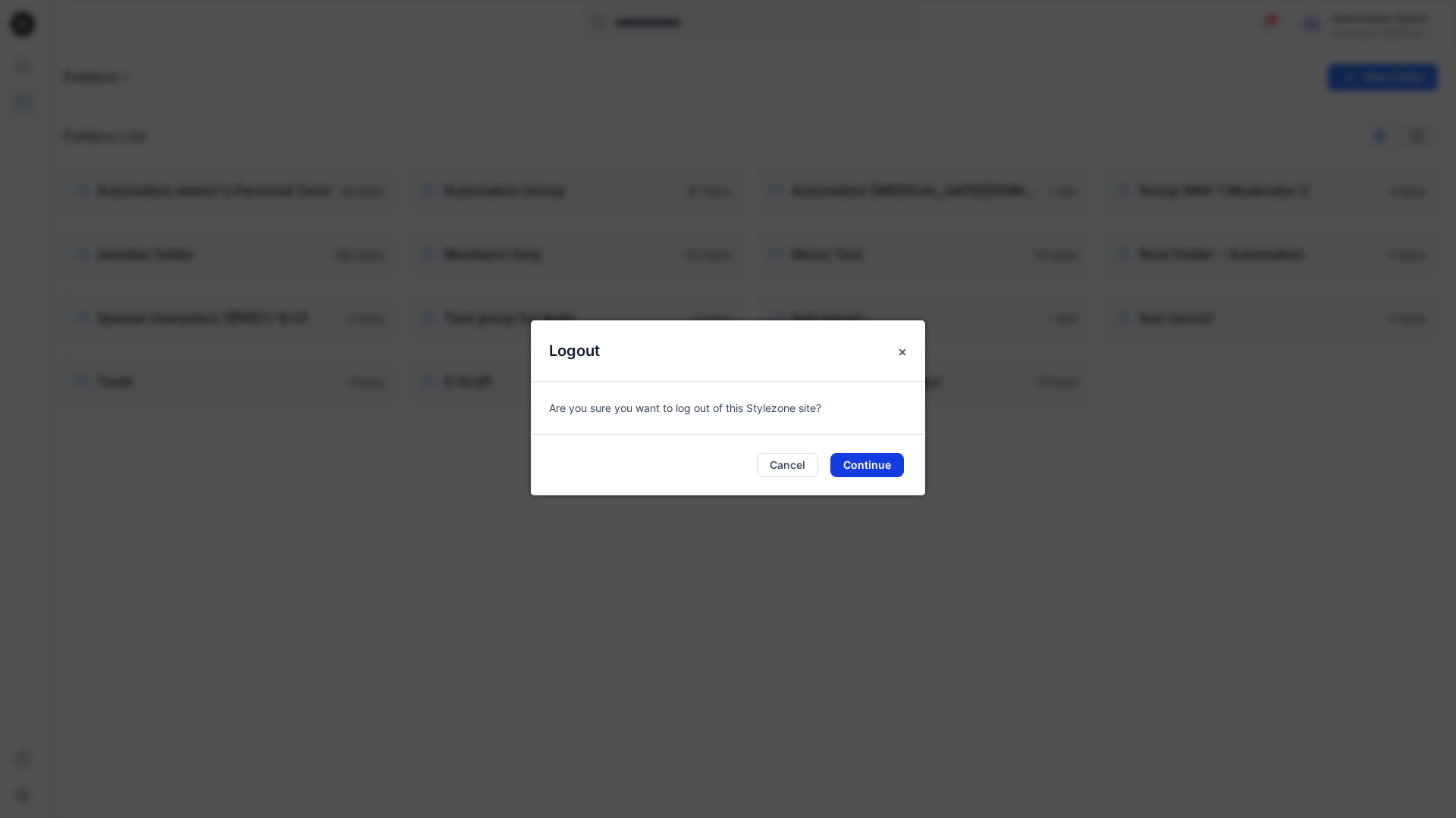
click at [878, 463] on button "Continue" at bounding box center [867, 465] width 74 height 24
